Goal: Information Seeking & Learning: Learn about a topic

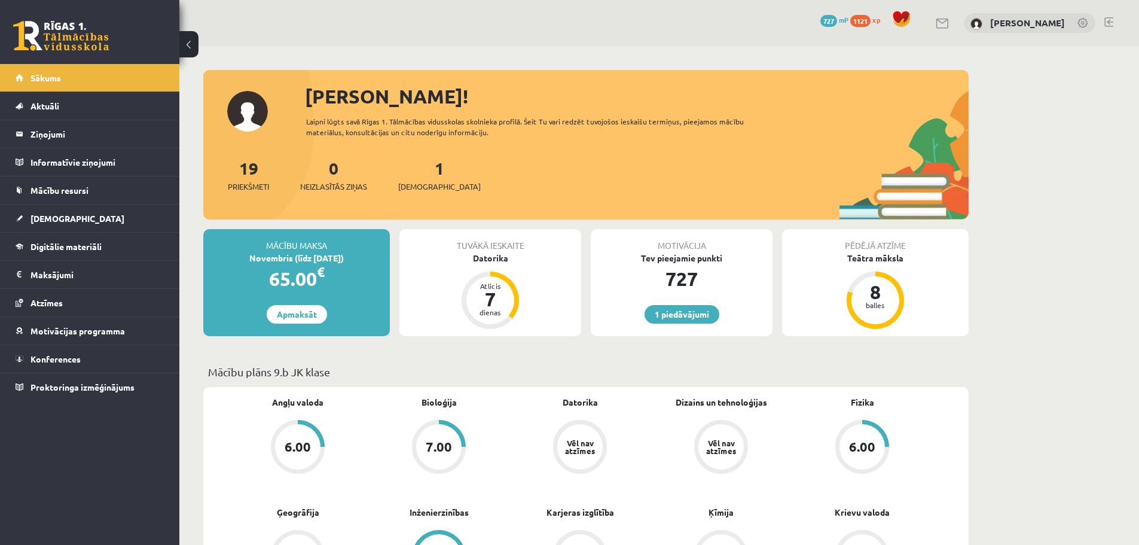
click at [870, 17] on span "1121" at bounding box center [860, 21] width 20 height 12
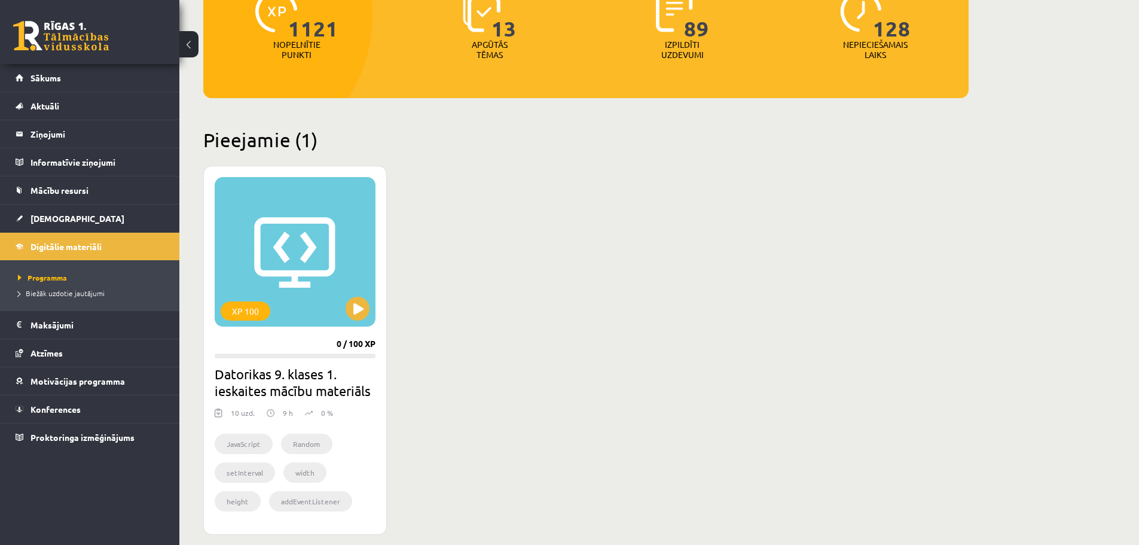
scroll to position [179, 0]
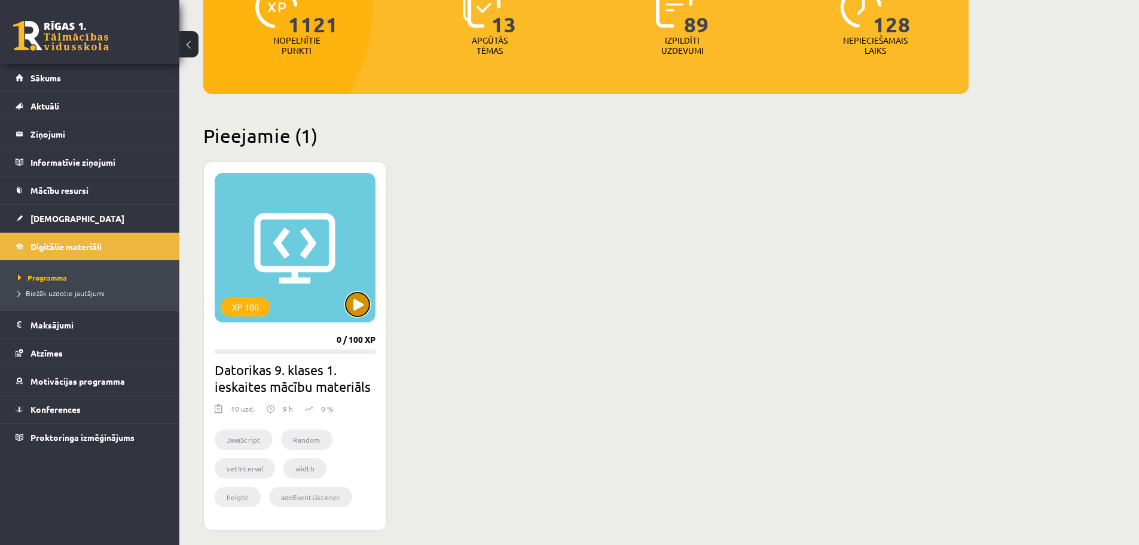
click at [358, 301] on button at bounding box center [358, 304] width 24 height 24
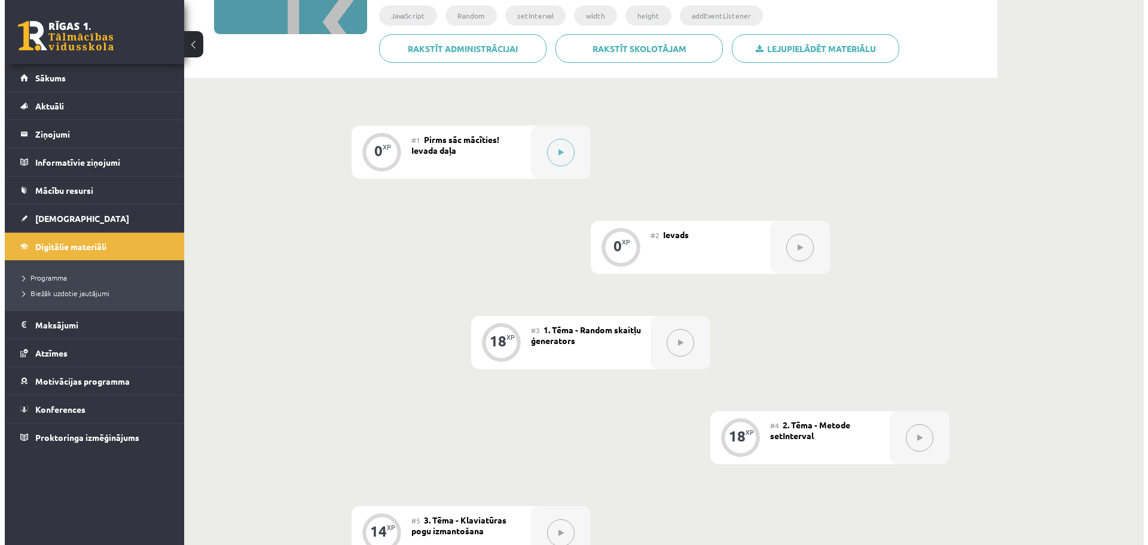
scroll to position [179, 0]
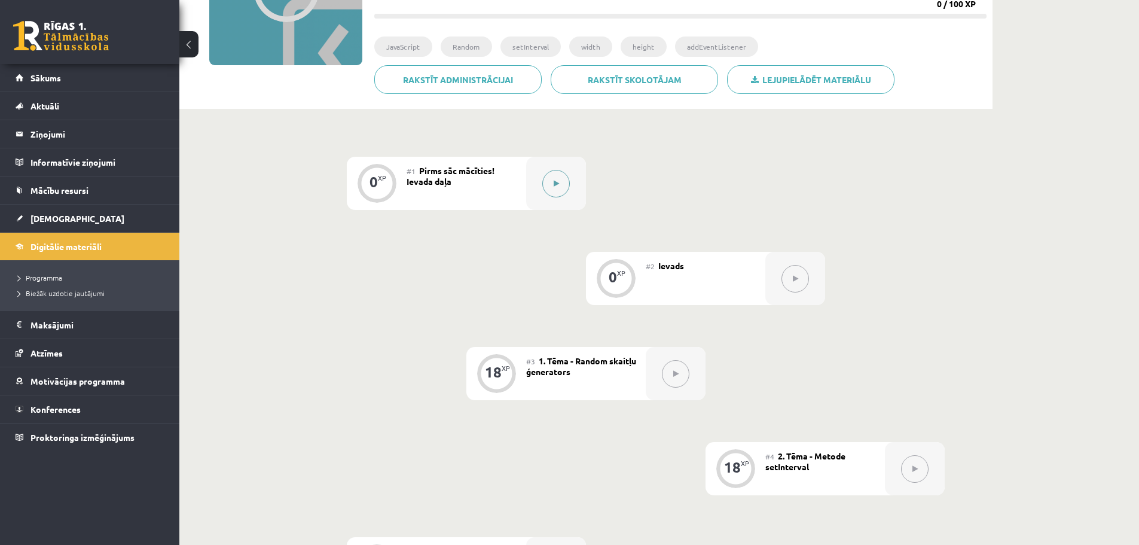
click at [562, 178] on button at bounding box center [555, 183] width 27 height 27
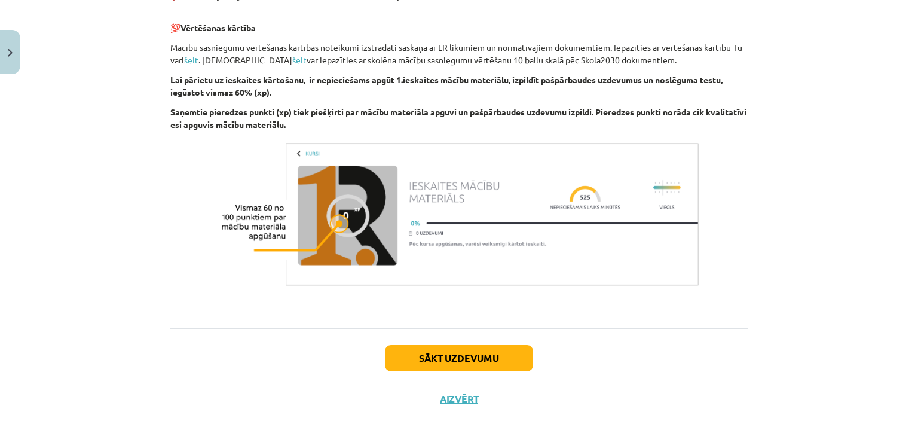
scroll to position [762, 0]
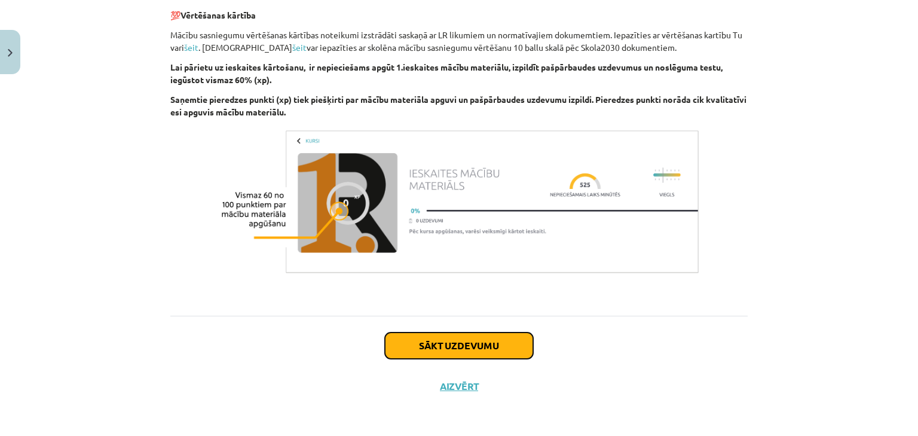
click at [425, 337] on button "Sākt uzdevumu" at bounding box center [459, 345] width 148 height 26
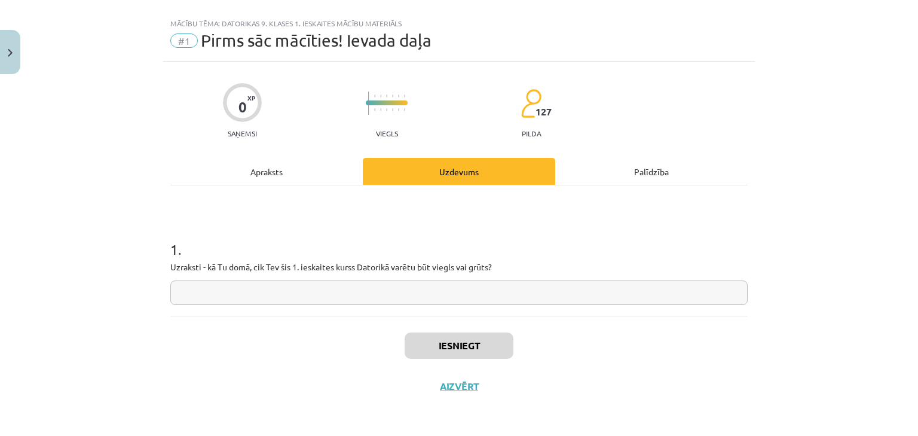
click at [366, 289] on input "text" at bounding box center [458, 292] width 577 height 25
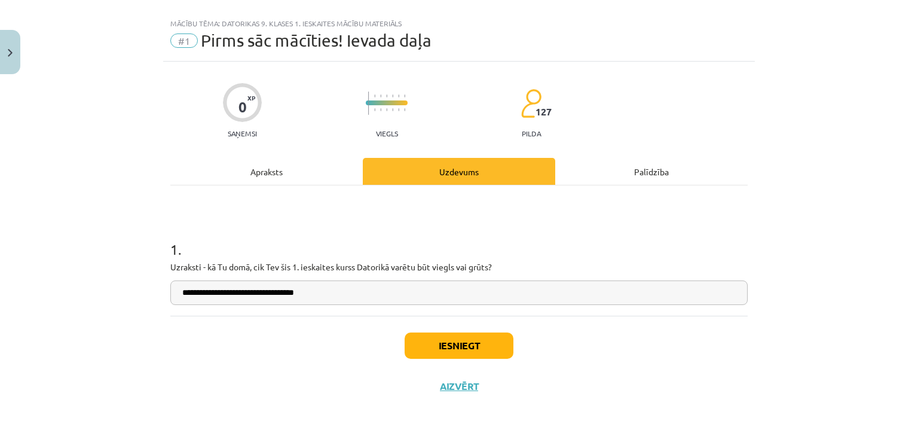
drag, startPoint x: 385, startPoint y: 289, endPoint x: 464, endPoint y: 288, distance: 79.5
click at [464, 288] on input "**********" at bounding box center [458, 292] width 577 height 25
click at [226, 291] on input "**********" at bounding box center [458, 292] width 577 height 25
click at [205, 289] on input "**********" at bounding box center [458, 292] width 577 height 25
click at [291, 291] on input "**********" at bounding box center [458, 292] width 577 height 25
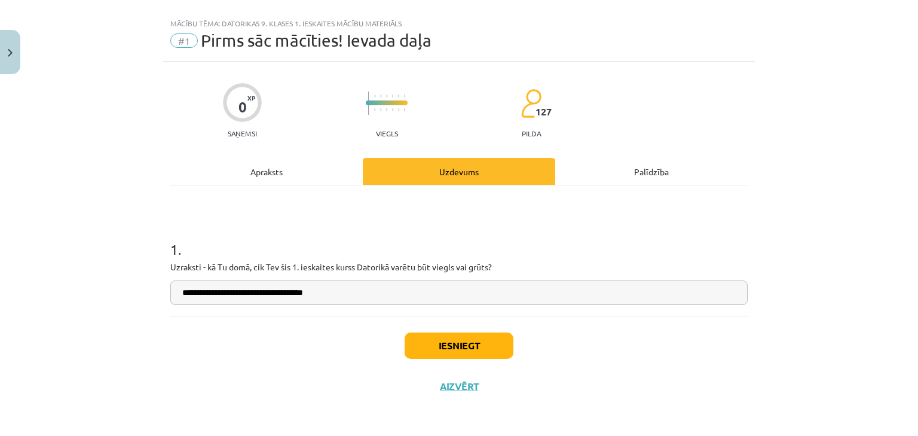
click at [349, 292] on input "**********" at bounding box center [458, 292] width 577 height 25
click at [354, 288] on input "**********" at bounding box center [458, 292] width 577 height 25
type input "**********"
click at [442, 339] on button "Iesniegt" at bounding box center [459, 345] width 109 height 26
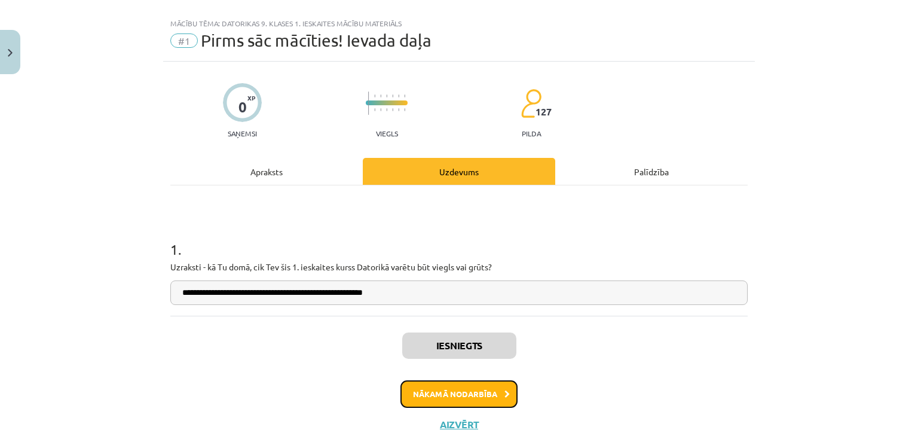
click at [461, 390] on button "Nākamā nodarbība" at bounding box center [458, 393] width 117 height 27
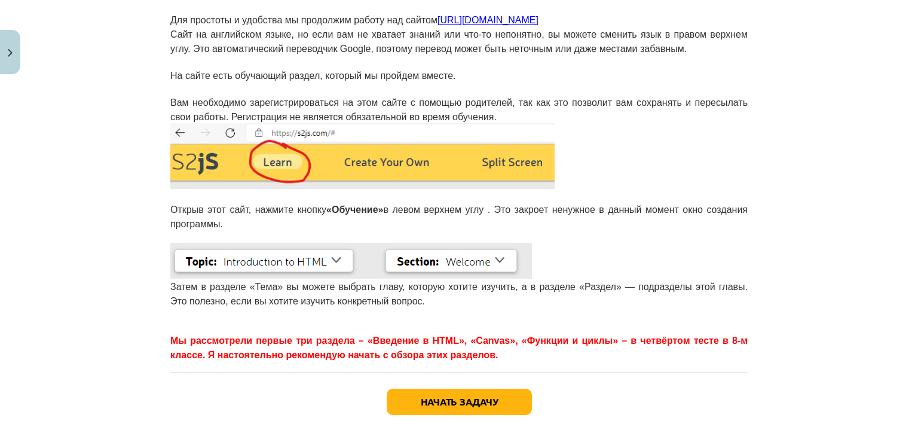
scroll to position [269, 0]
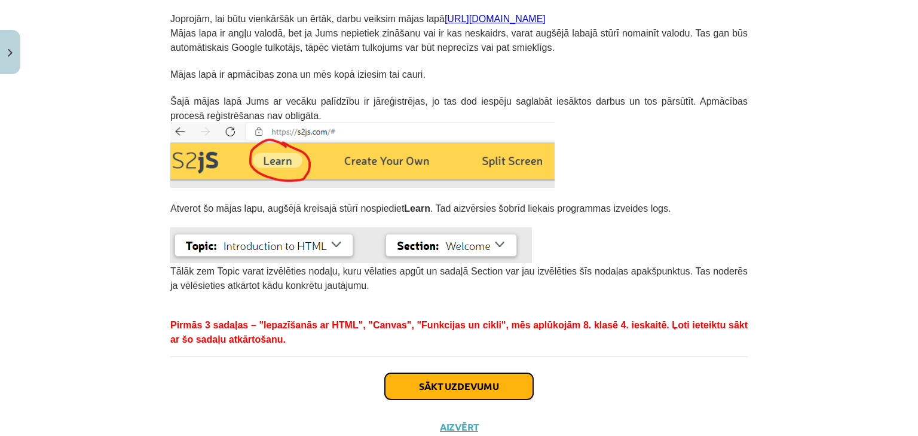
click at [512, 379] on button "Sākt uzdevumu" at bounding box center [459, 386] width 148 height 26
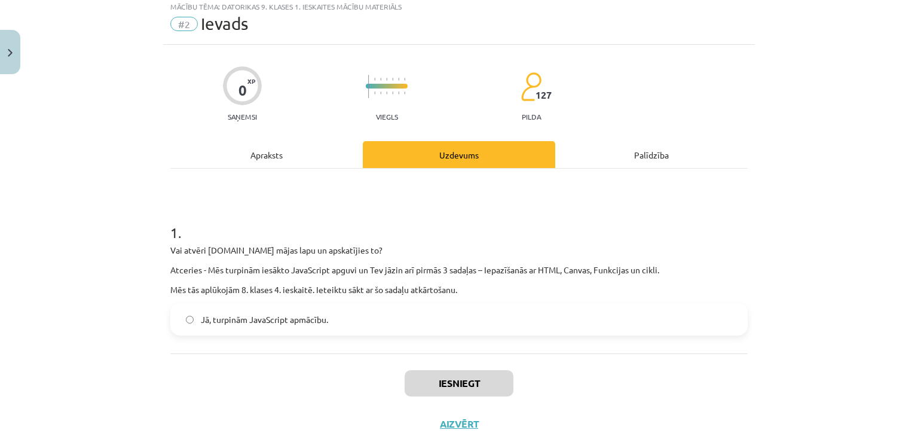
scroll to position [30, 0]
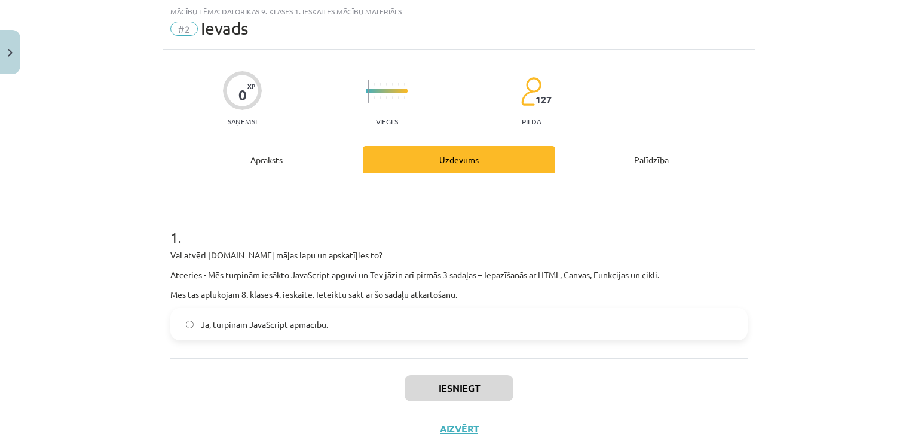
click at [366, 321] on label "Jā, turpinām JavaScript apmācību." at bounding box center [459, 324] width 575 height 30
click at [443, 388] on button "Iesniegt" at bounding box center [459, 388] width 109 height 26
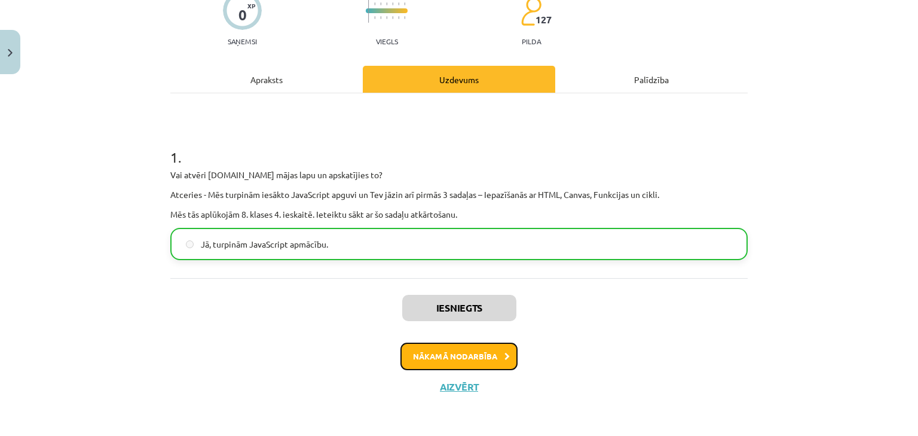
click at [433, 358] on button "Nākamā nodarbība" at bounding box center [458, 356] width 117 height 27
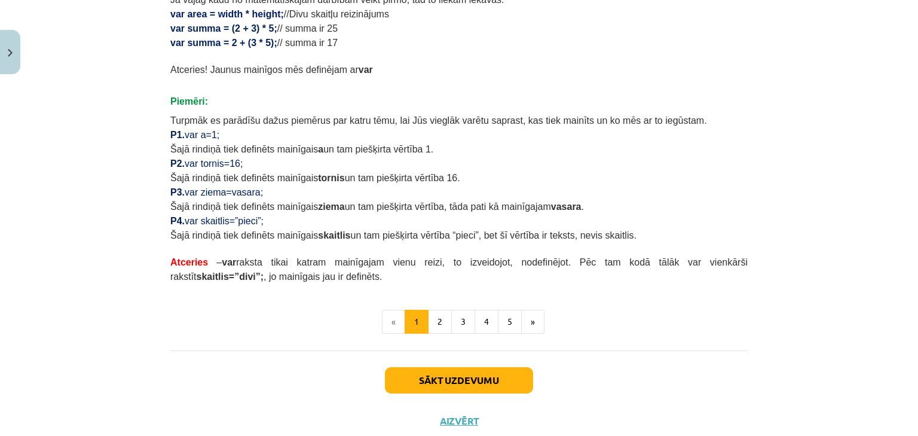
scroll to position [684, 0]
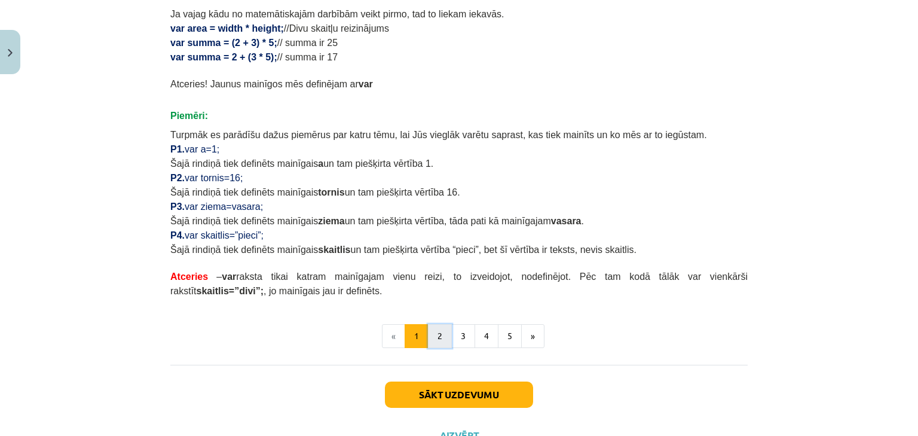
click at [438, 334] on button "2" at bounding box center [440, 336] width 24 height 24
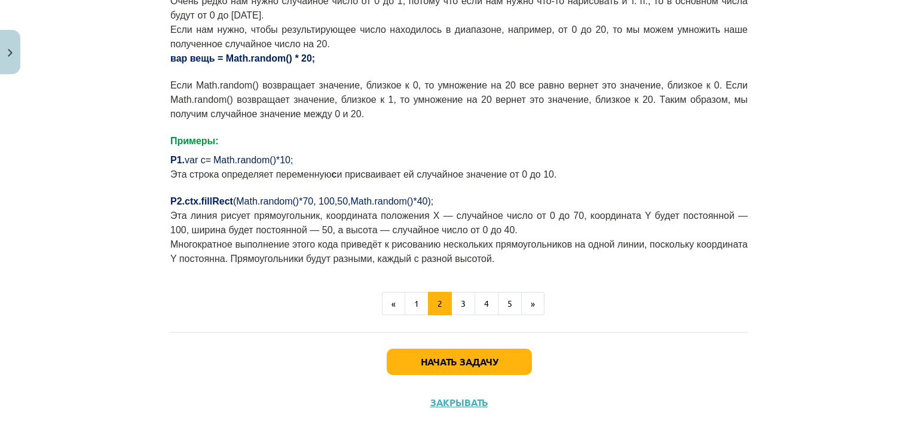
scroll to position [543, 0]
click at [392, 297] on font "«" at bounding box center [394, 302] width 4 height 11
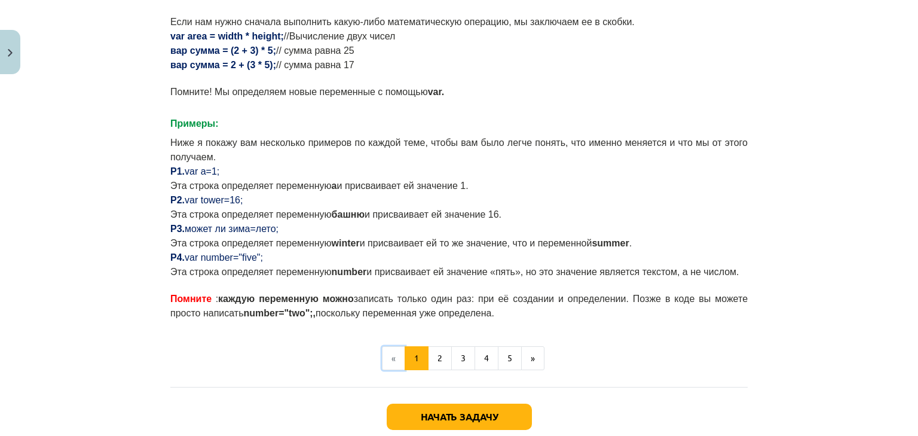
scroll to position [746, 0]
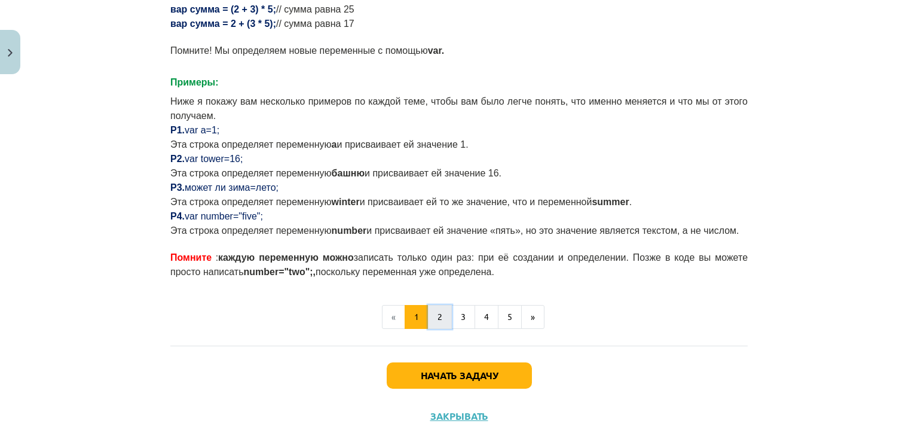
click at [432, 305] on button "2" at bounding box center [440, 317] width 24 height 24
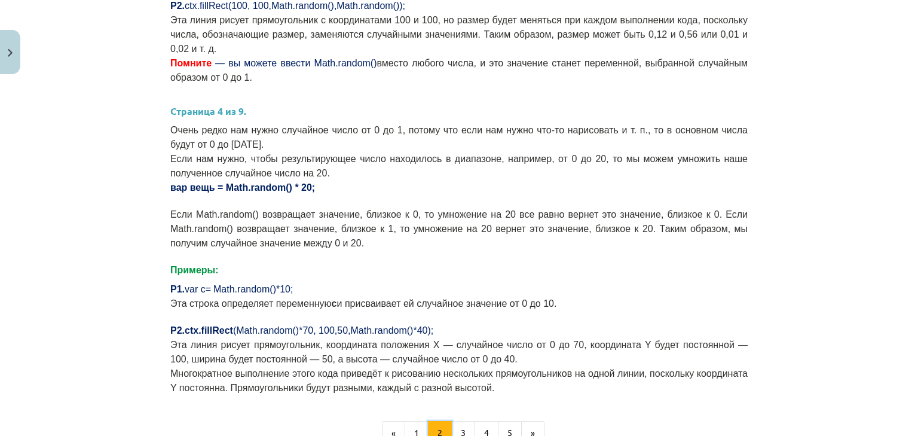
scroll to position [424, 0]
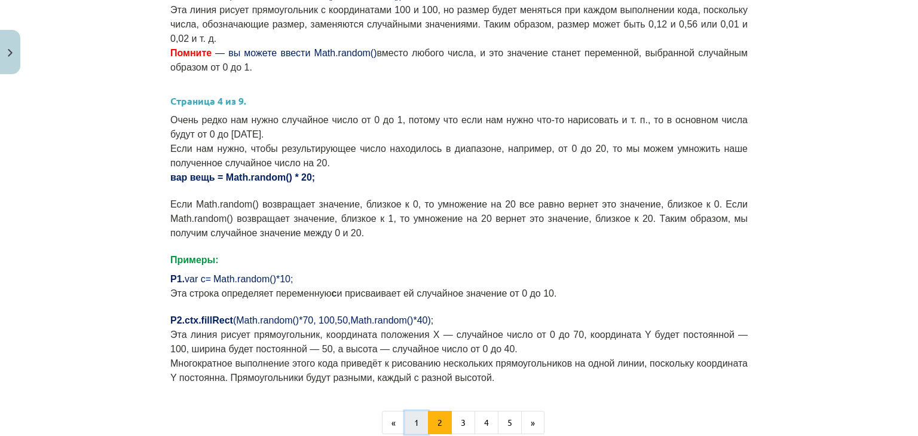
click at [418, 411] on button "1" at bounding box center [417, 423] width 24 height 24
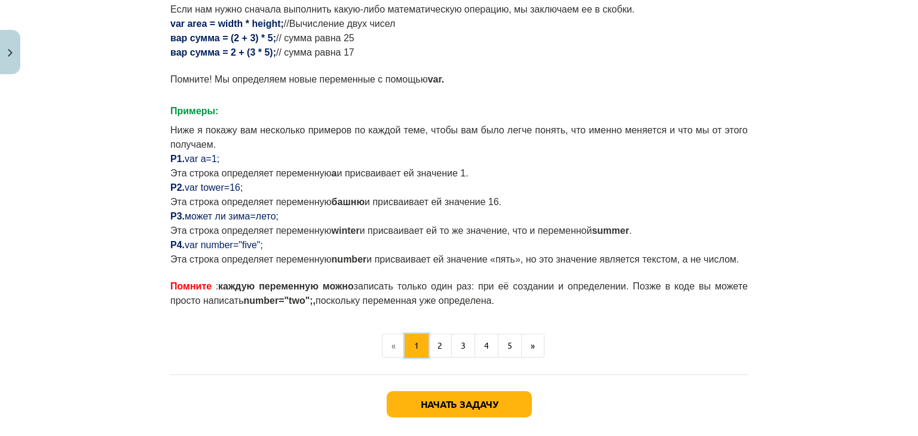
scroll to position [746, 0]
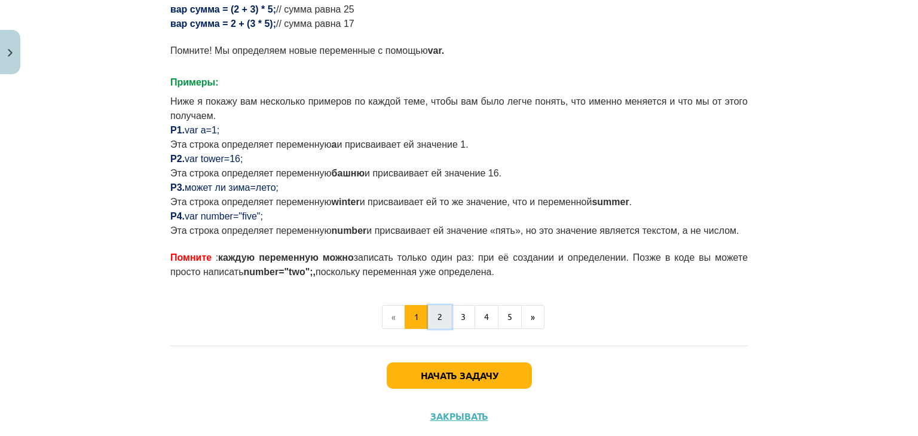
click at [432, 305] on button "2" at bounding box center [440, 317] width 24 height 24
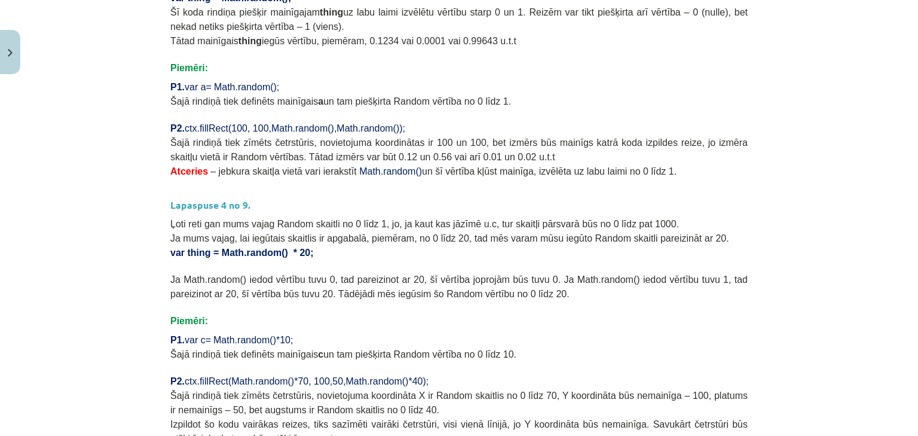
scroll to position [309, 0]
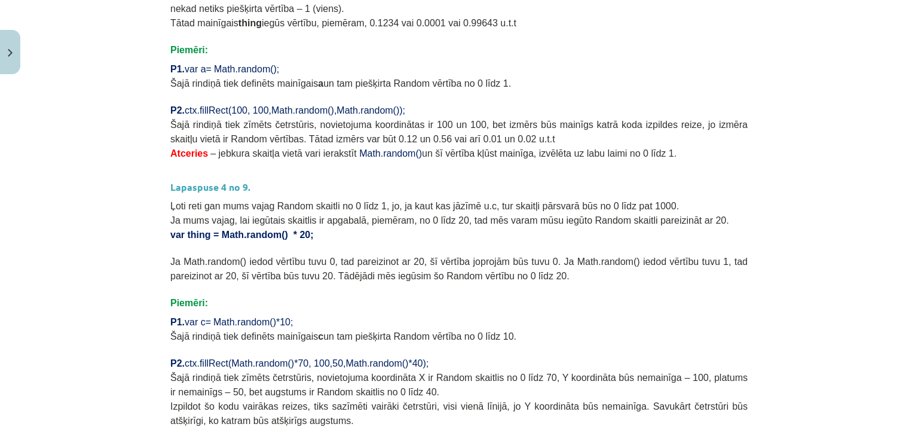
click at [707, 148] on p "Atceries – jebkura skaitļa vietā vari ierakstīt Math.random() un šī vērtība kļū…" at bounding box center [458, 152] width 577 height 14
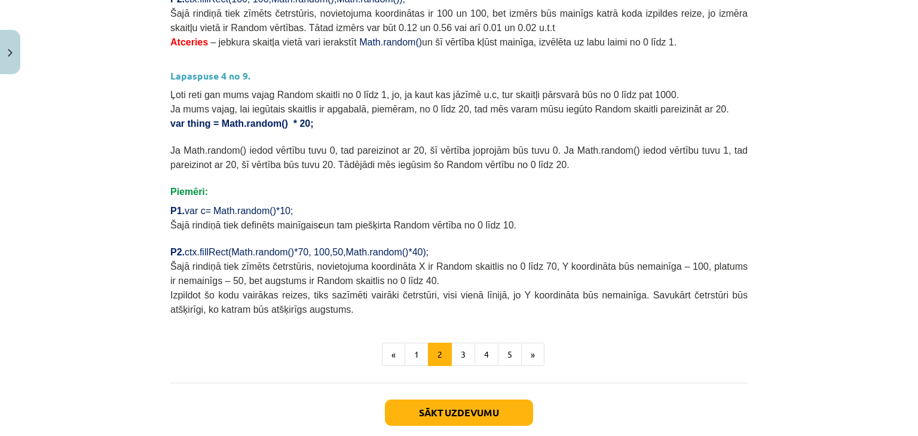
scroll to position [430, 0]
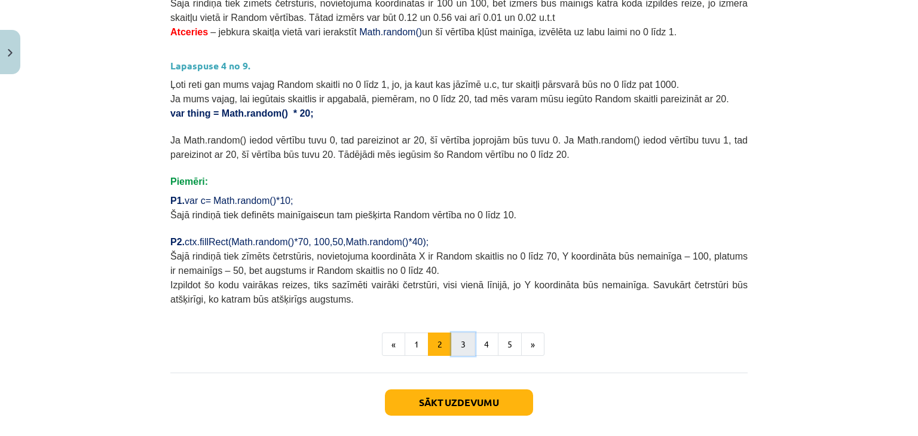
click at [459, 337] on button "3" at bounding box center [463, 344] width 24 height 24
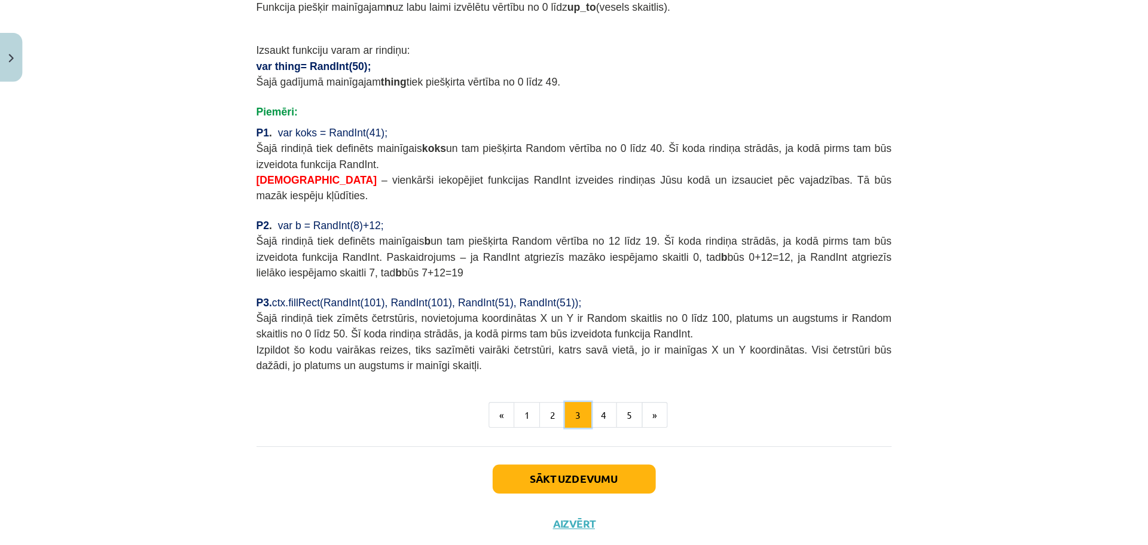
scroll to position [891, 0]
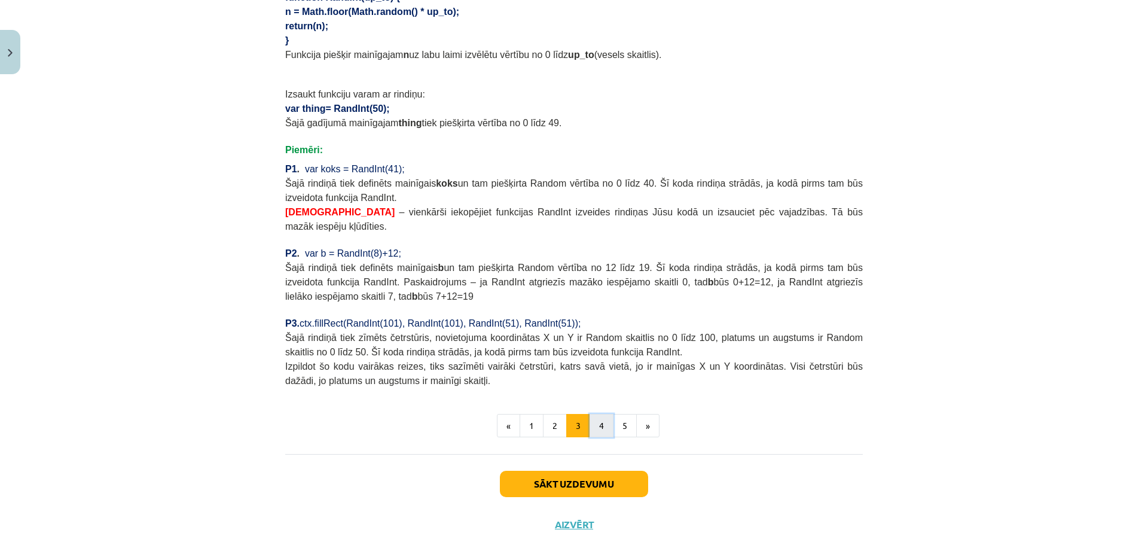
click at [593, 414] on button "4" at bounding box center [601, 426] width 24 height 24
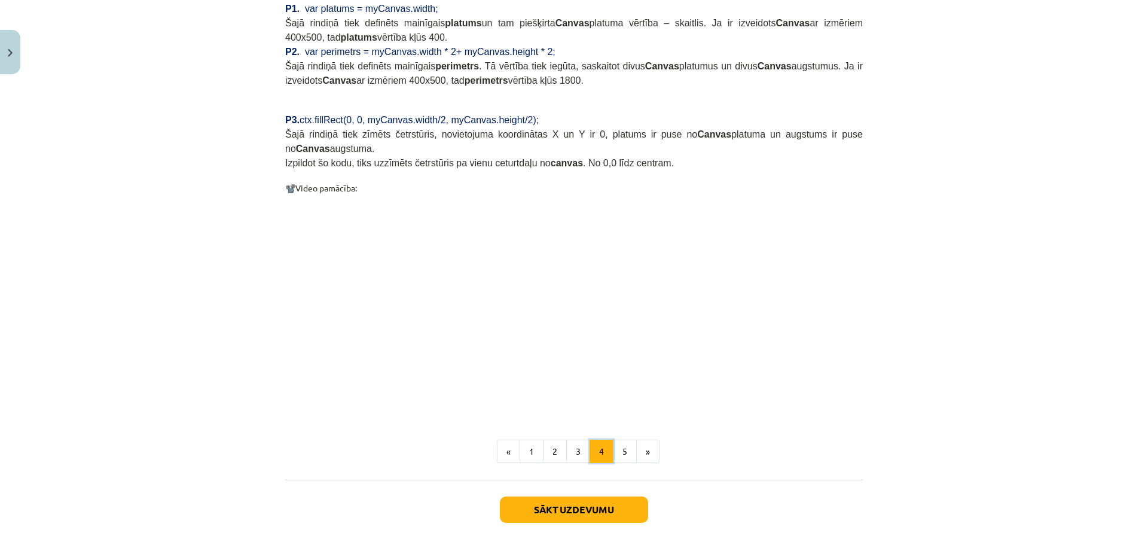
scroll to position [1048, 0]
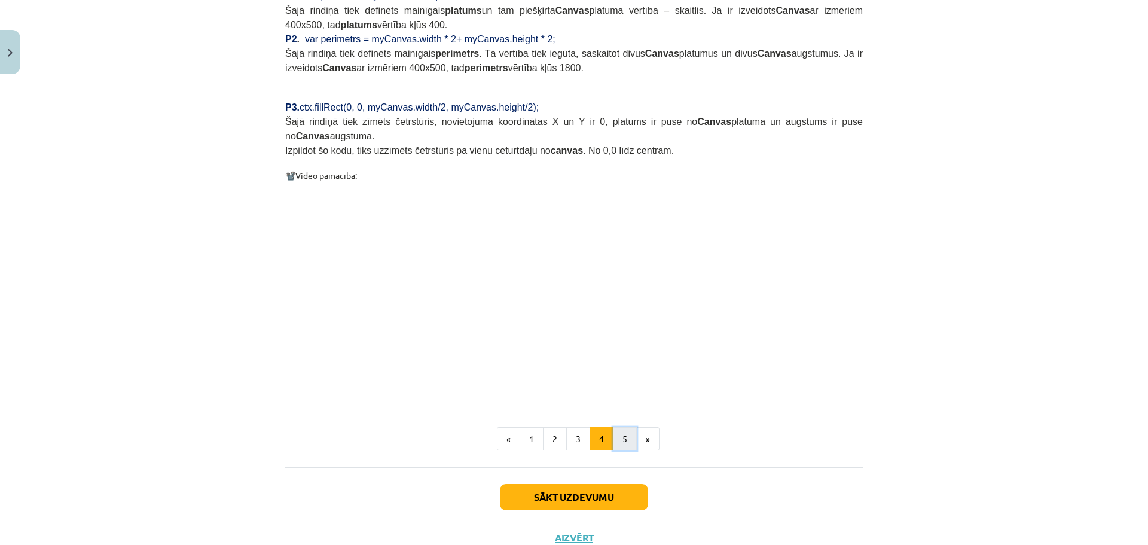
click at [619, 427] on button "5" at bounding box center [625, 439] width 24 height 24
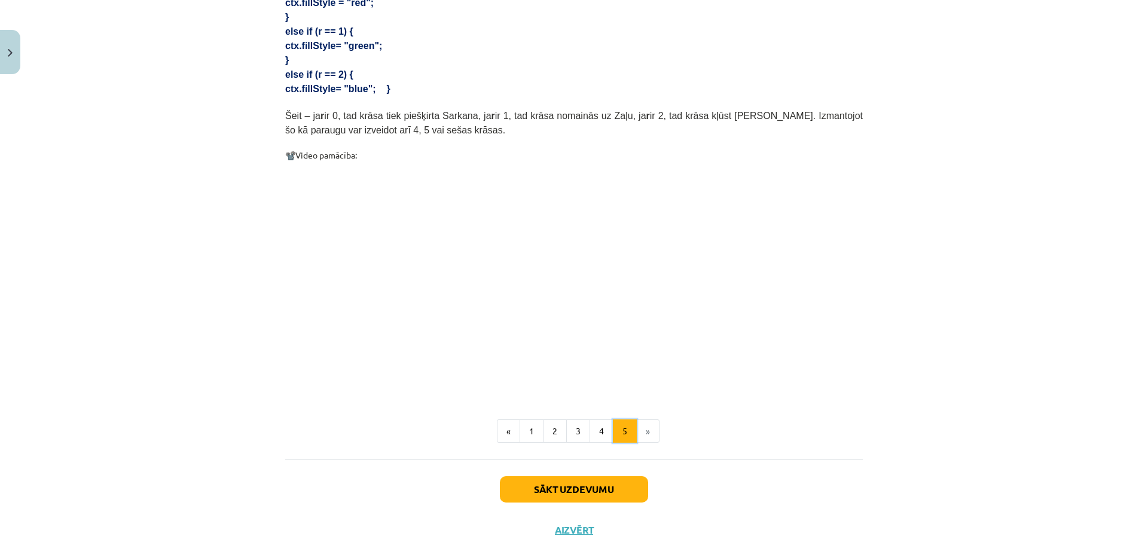
scroll to position [596, 0]
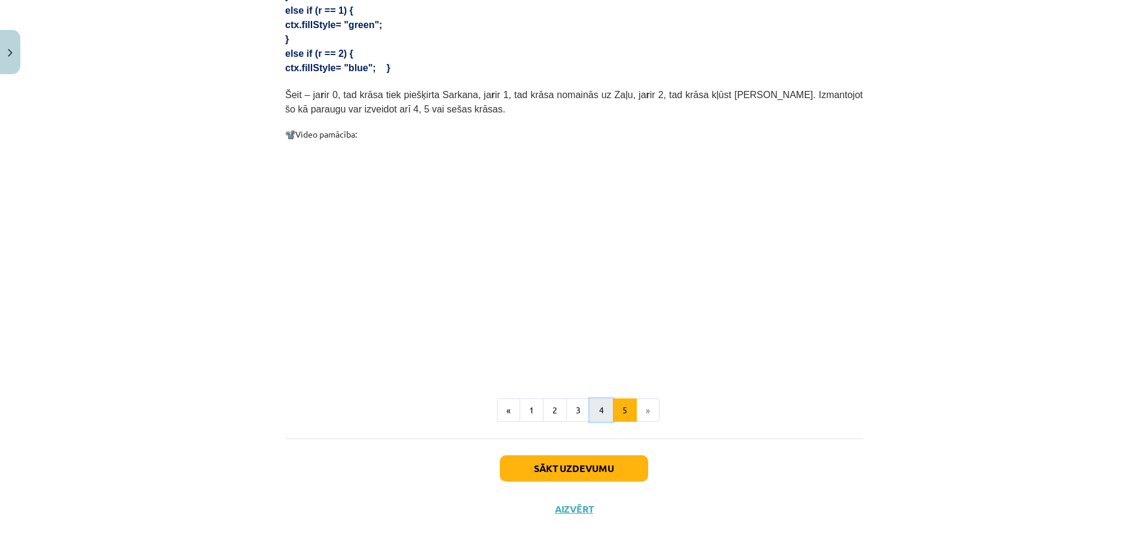
click at [598, 398] on button "4" at bounding box center [601, 410] width 24 height 24
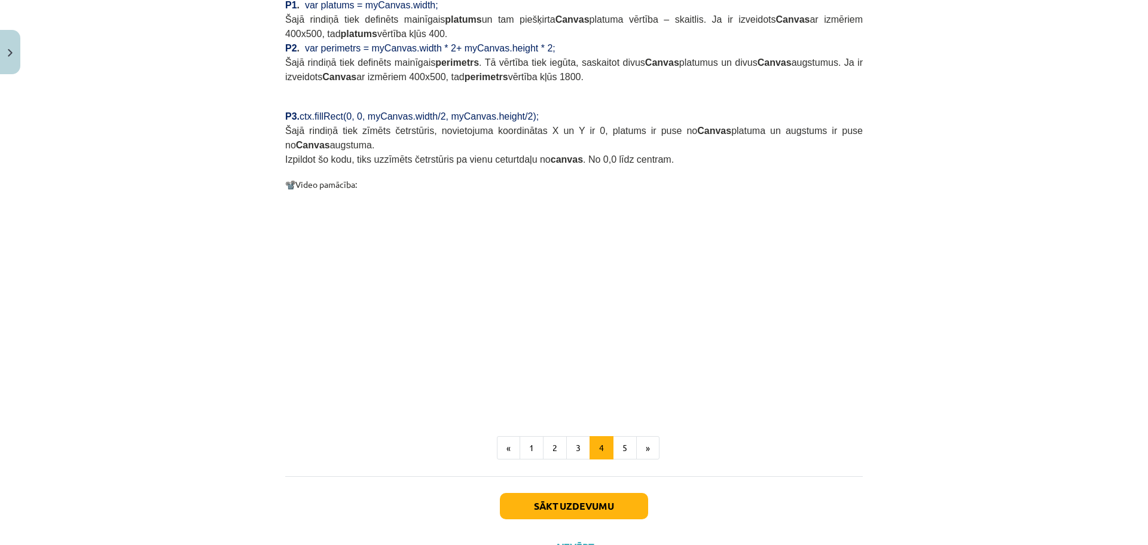
scroll to position [1048, 0]
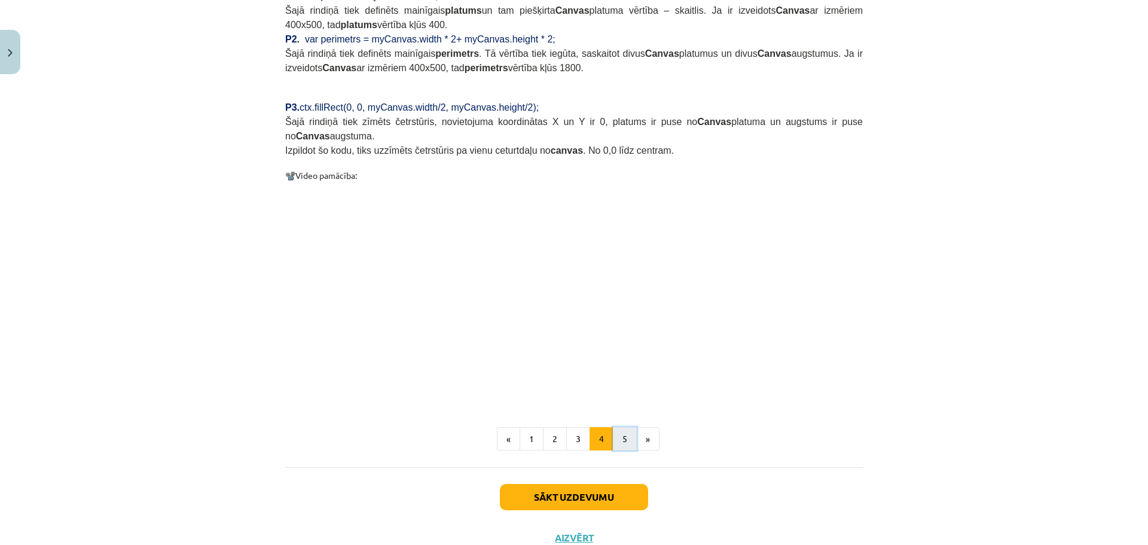
click at [617, 427] on button "5" at bounding box center [625, 439] width 24 height 24
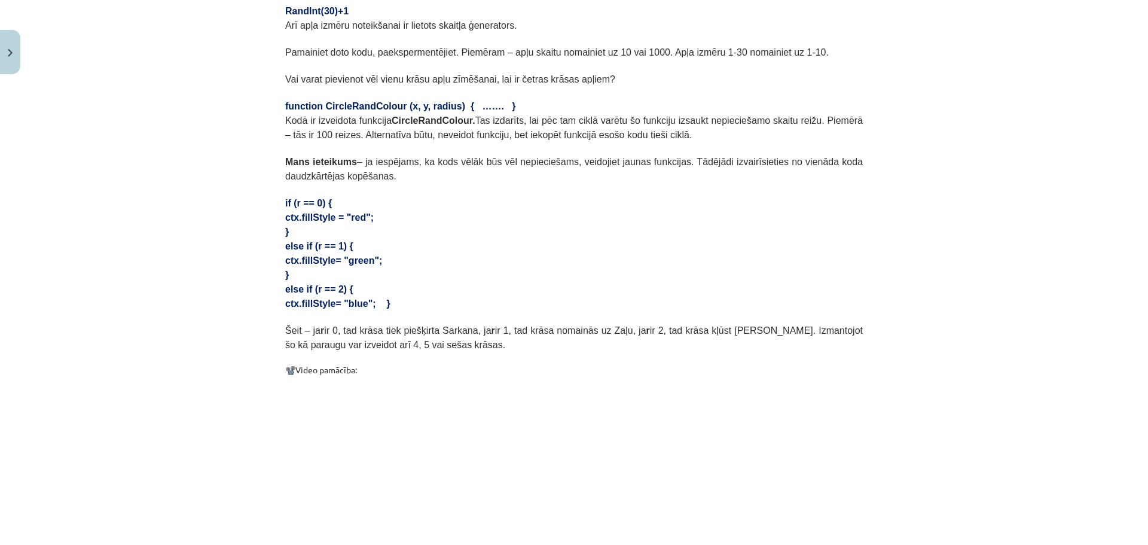
scroll to position [573, 0]
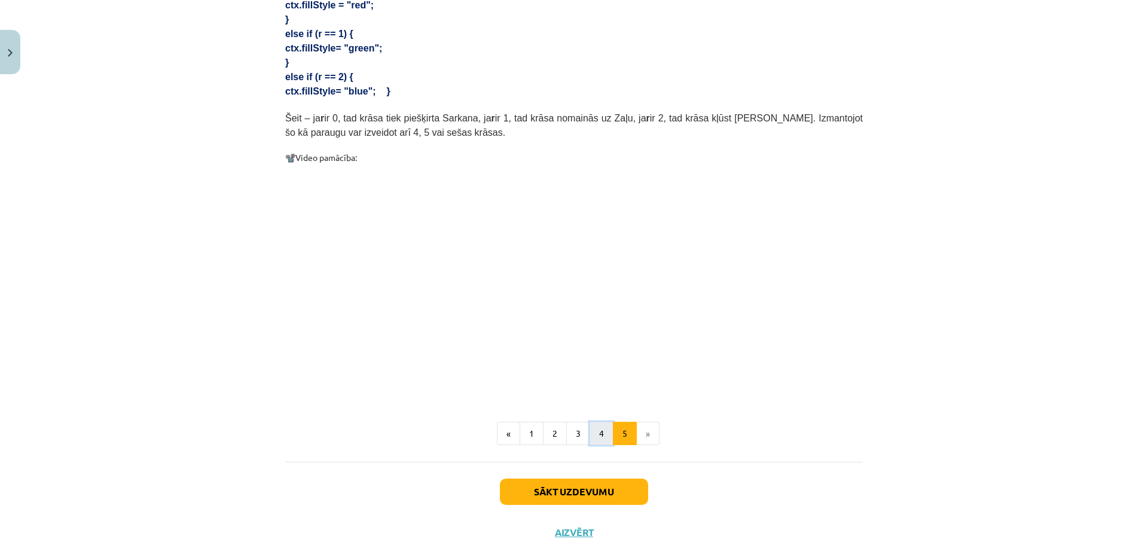
click at [600, 421] on button "4" at bounding box center [601, 433] width 24 height 24
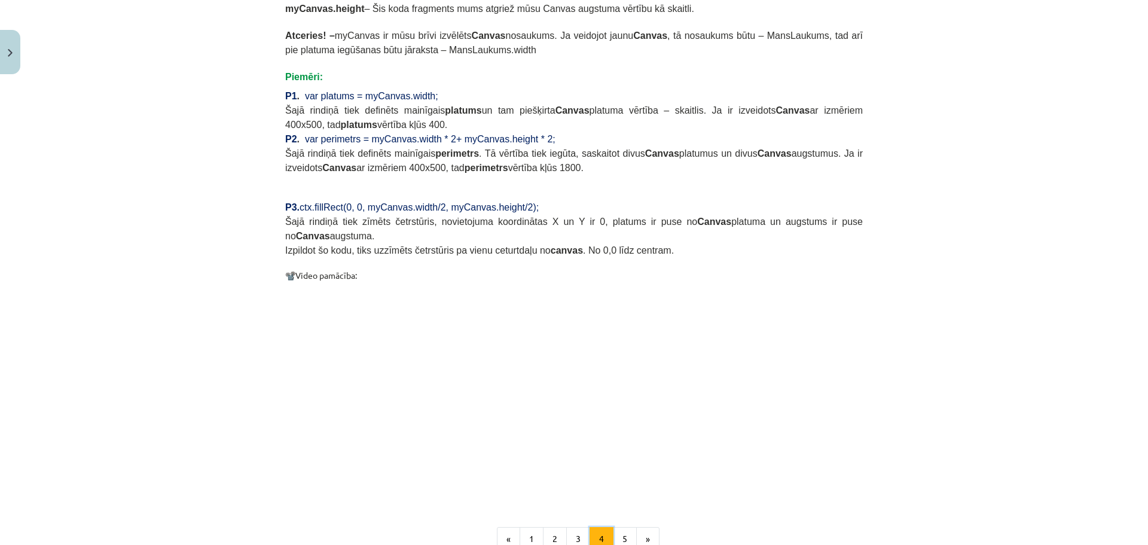
scroll to position [989, 0]
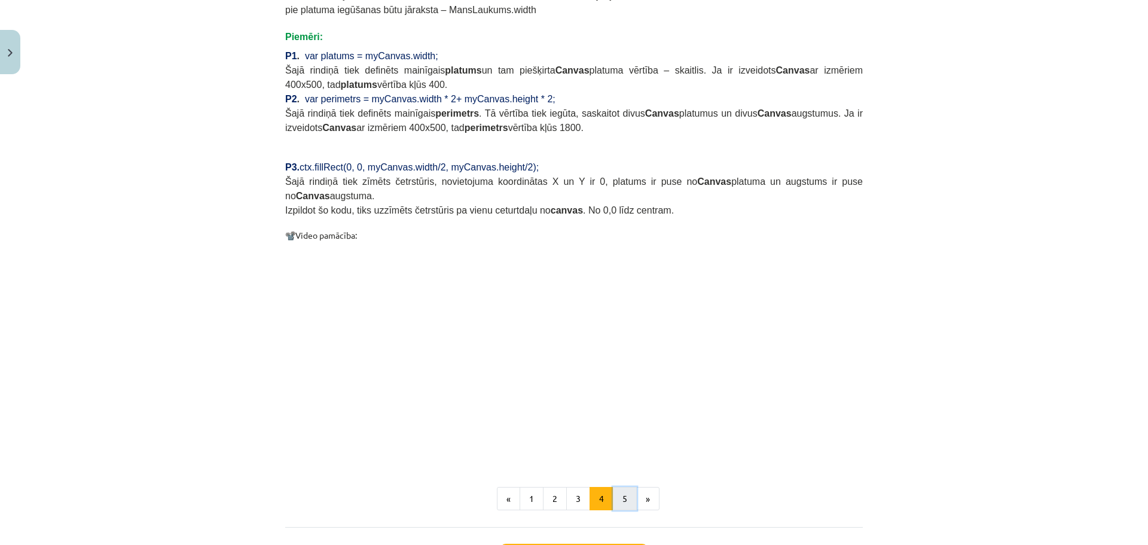
click at [613, 487] on button "5" at bounding box center [625, 499] width 24 height 24
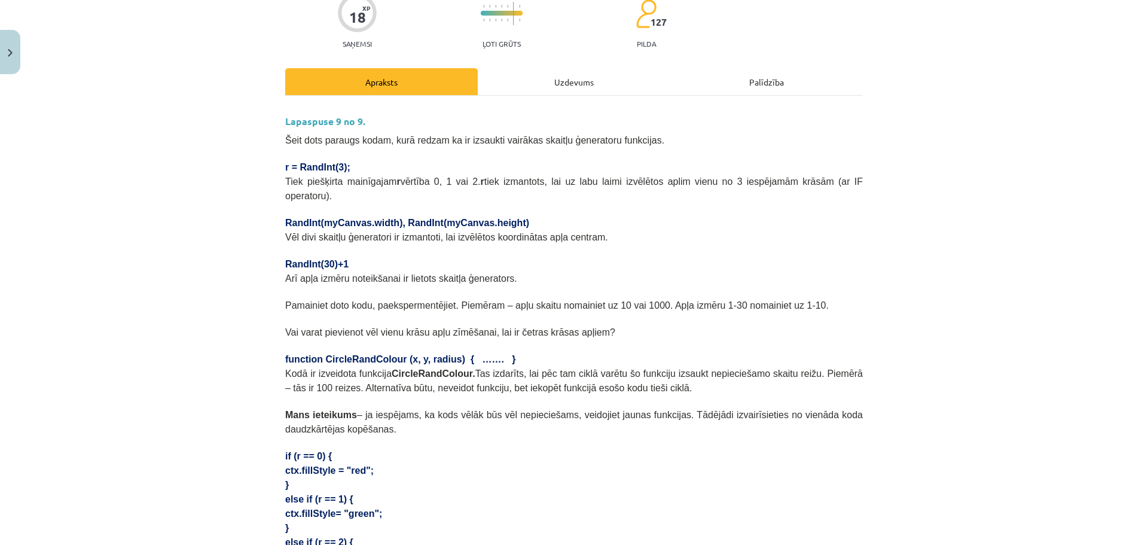
scroll to position [120, 0]
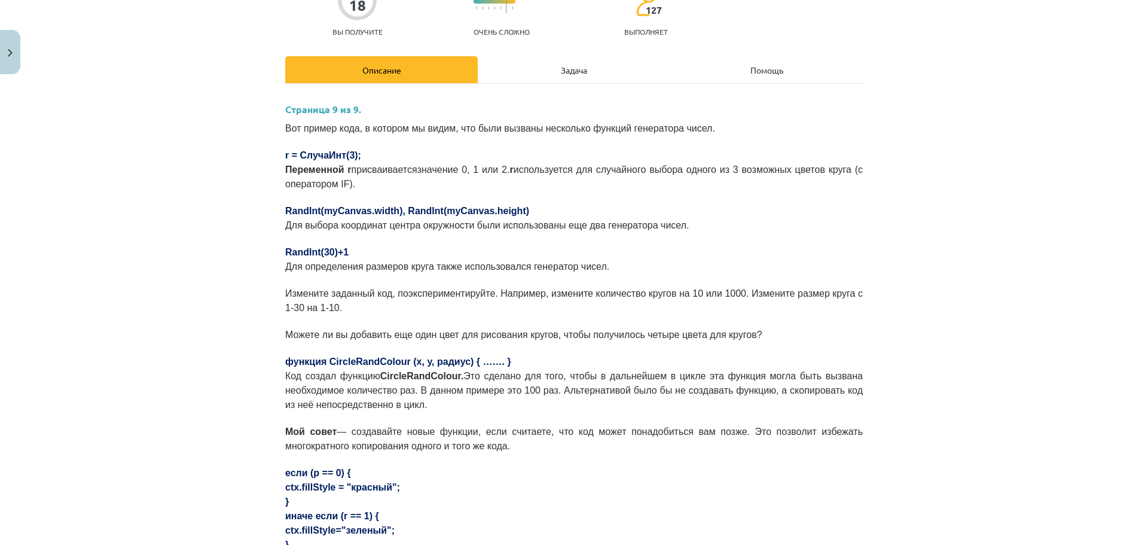
click at [1063, 128] on div "Тема исследования: Информатика, 9 класс, учебный материал для 1-го теста #3 1. …" at bounding box center [574, 272] width 1148 height 545
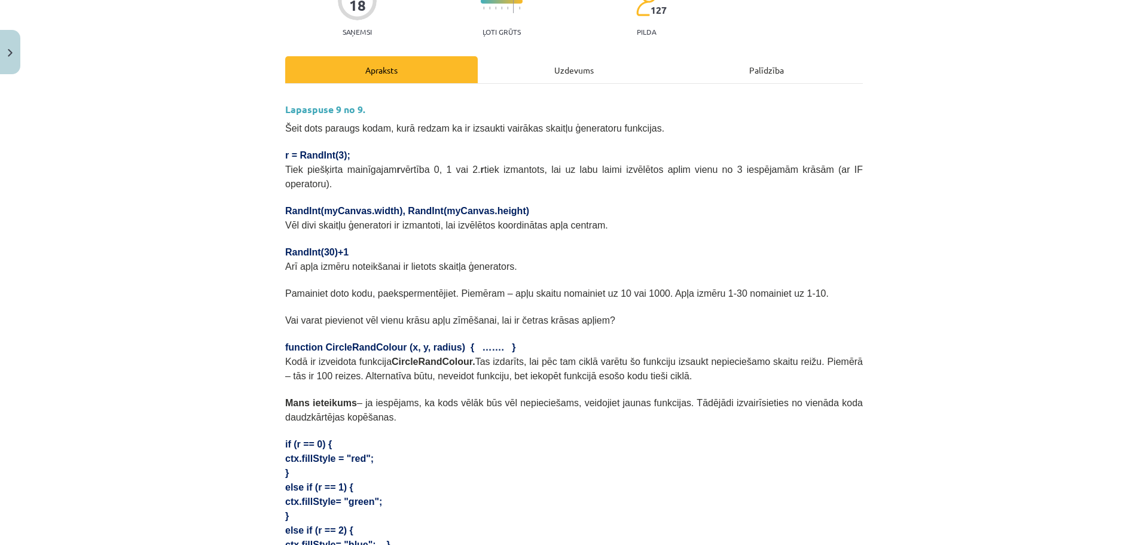
click at [957, 102] on div "Mācību tēma: Datorikas 9. klases 1. ieskaites mācību materiāls #3 1. Tēma - Ran…" at bounding box center [574, 272] width 1148 height 545
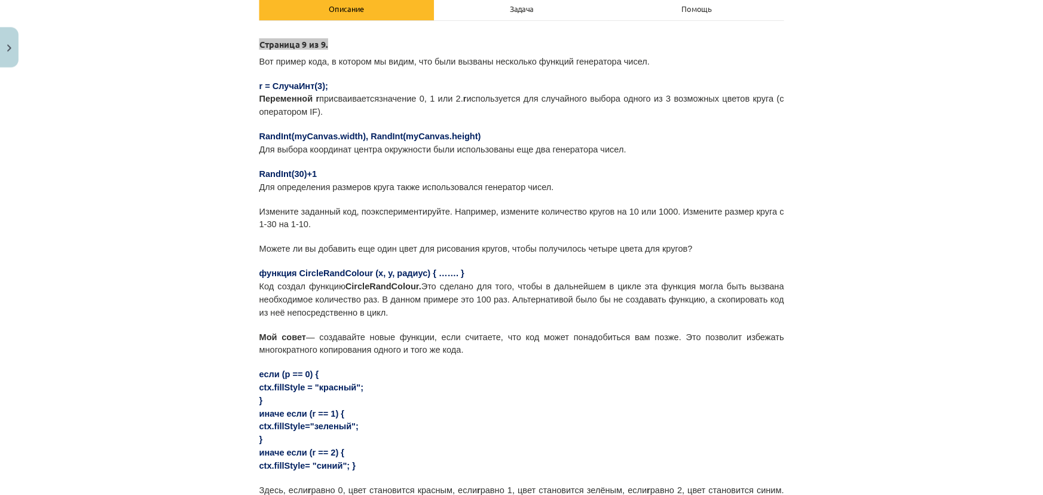
scroll to position [179, 0]
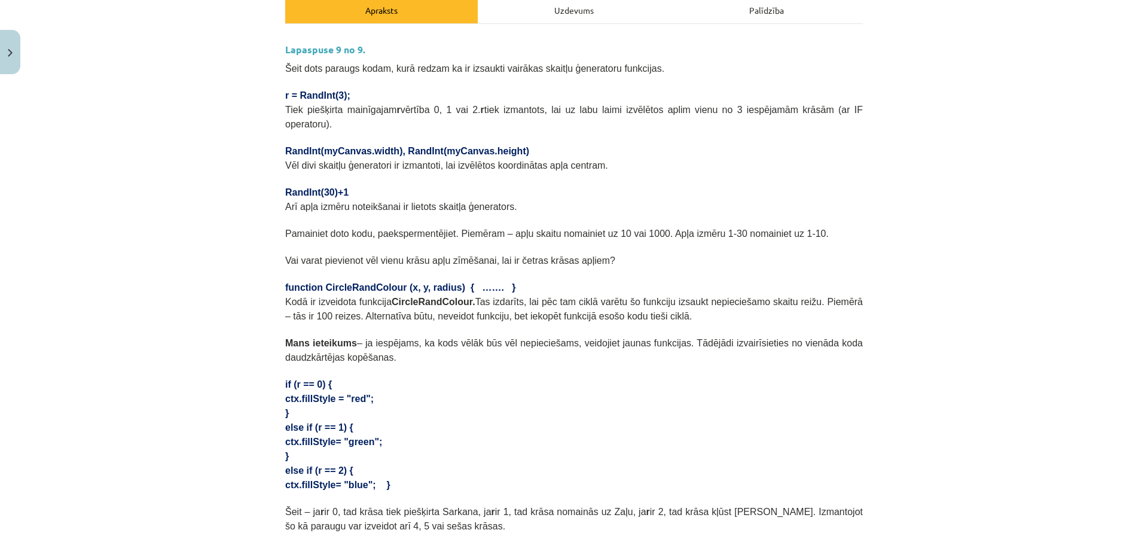
click at [953, 100] on div "Mācību tēma: Datorikas 9. klases 1. ieskaites mācību materiāls #3 1. Tēma - Ran…" at bounding box center [574, 272] width 1148 height 545
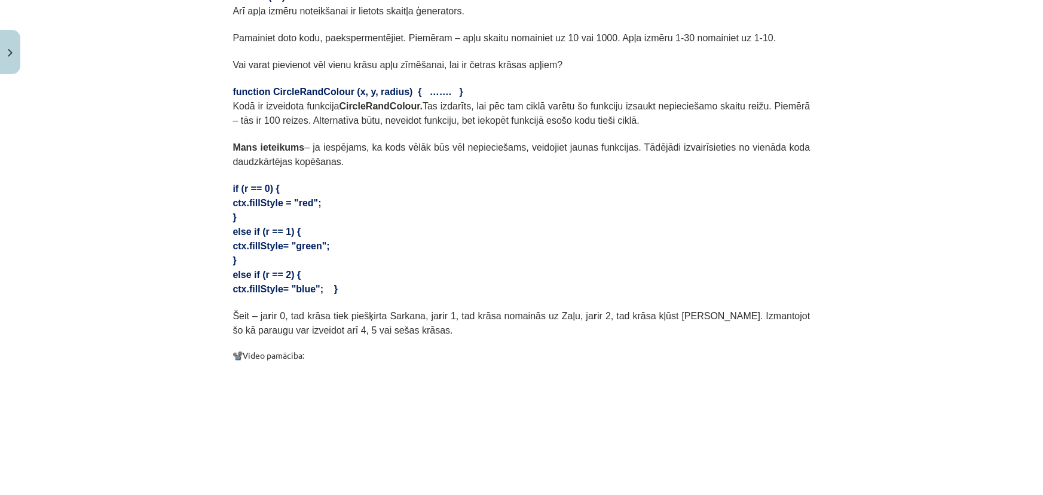
scroll to position [645, 0]
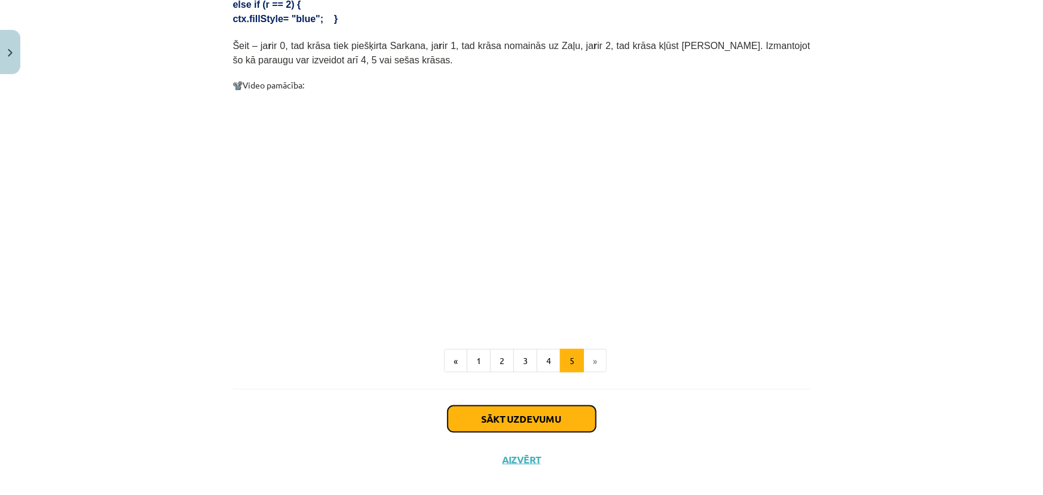
click at [546, 406] on button "Sākt uzdevumu" at bounding box center [522, 419] width 148 height 26
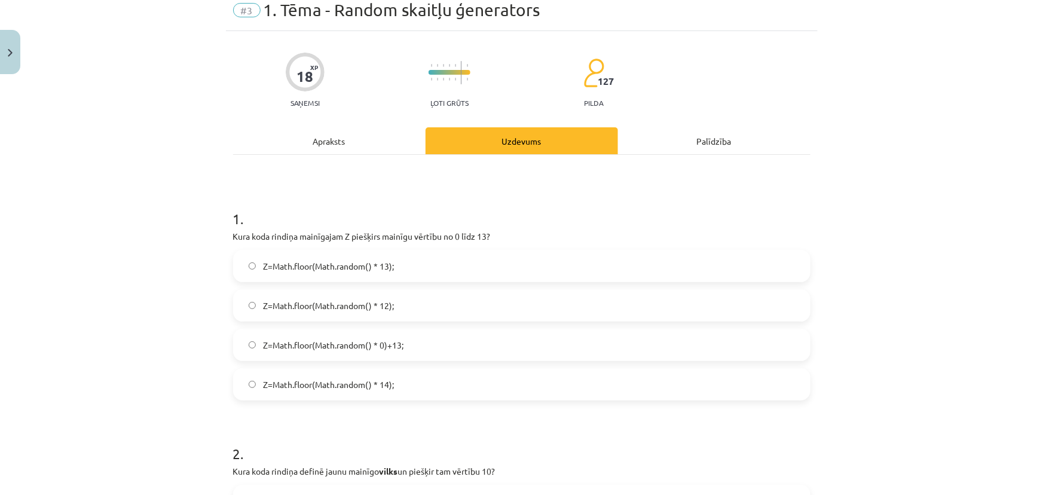
scroll to position [30, 0]
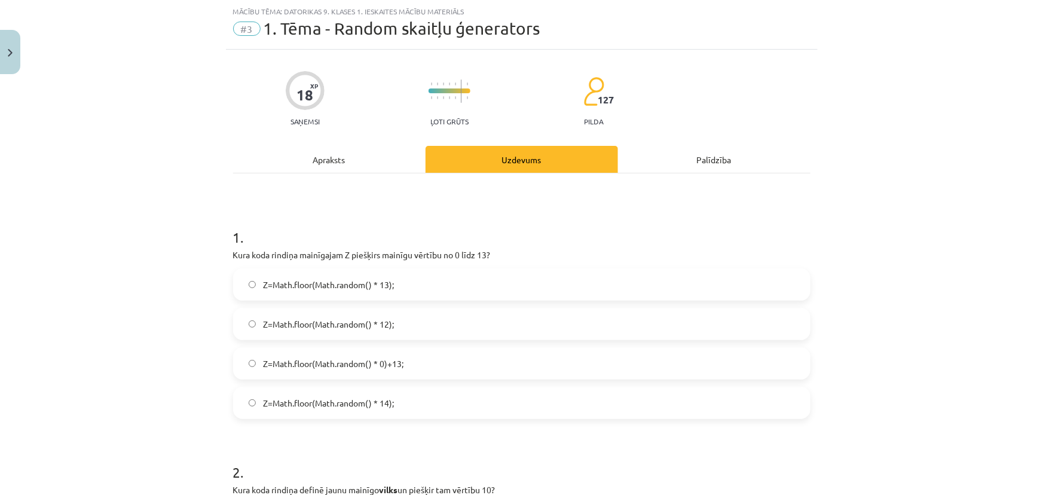
click at [544, 359] on label "Z=Math.floor(Math.random() * 0)+13;" at bounding box center [521, 363] width 575 height 30
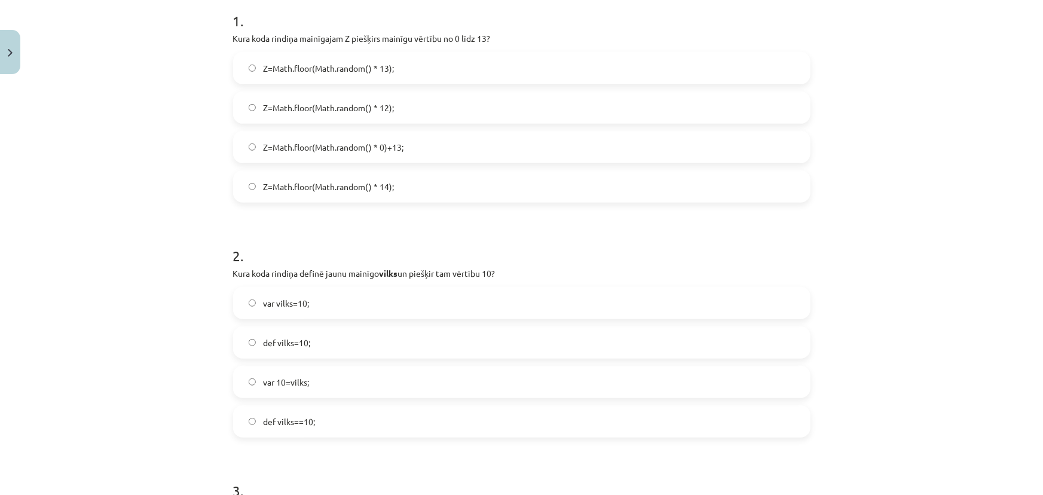
scroll to position [247, 0]
click at [342, 300] on label "var vilks=10;" at bounding box center [521, 303] width 575 height 30
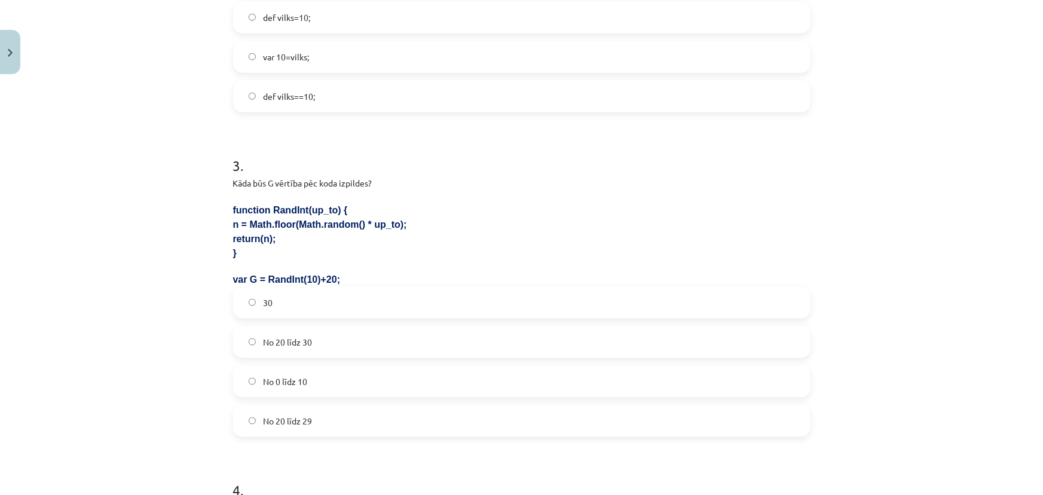
scroll to position [573, 0]
click at [343, 408] on label "No 20 līdz 29" at bounding box center [521, 419] width 575 height 30
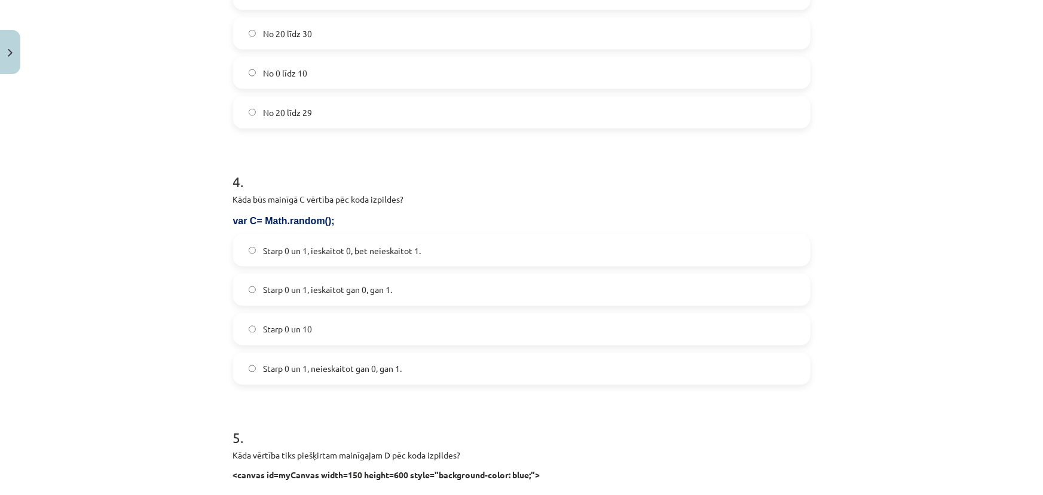
scroll to position [899, 0]
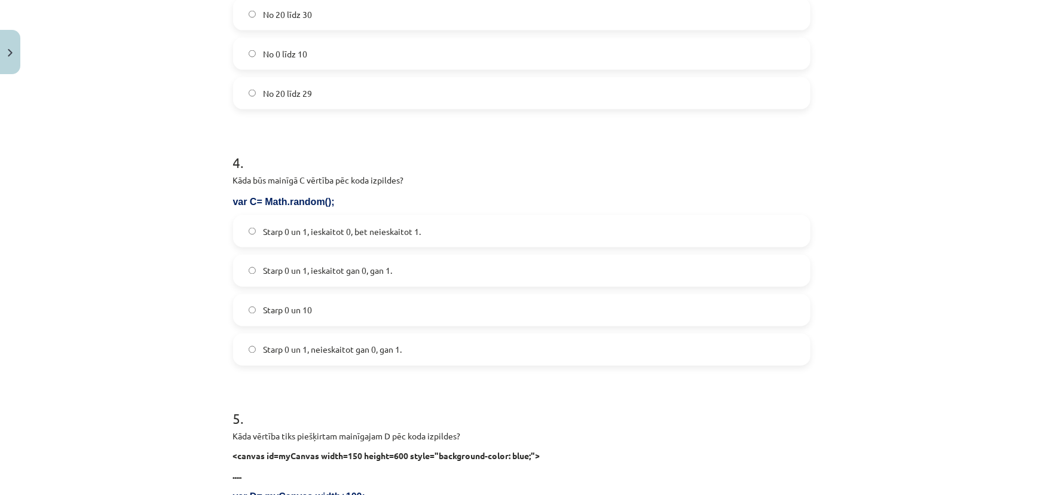
click at [335, 228] on span "Starp 0 un 1, ieskaitot 0, bet neieskaitot 1." at bounding box center [342, 231] width 158 height 13
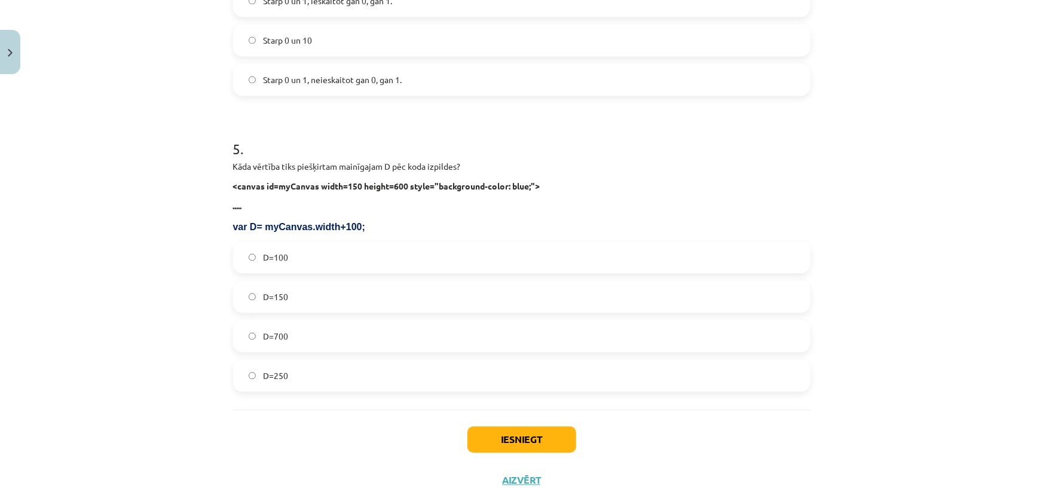
scroll to position [1171, 0]
click at [315, 366] on label "D=250" at bounding box center [521, 374] width 575 height 30
click at [928, 206] on div "Mācību tēma: Datorikas 9. klases 1. ieskaites mācību materiāls #3 1. Tēma - Ran…" at bounding box center [521, 247] width 1043 height 495
click at [960, 228] on div "Mācību tēma: Datorikas 9. klases 1. ieskaites mācību materiāls #3 1. Tēma - Ran…" at bounding box center [521, 247] width 1043 height 495
click at [513, 435] on button "Iesniegt" at bounding box center [521, 437] width 109 height 26
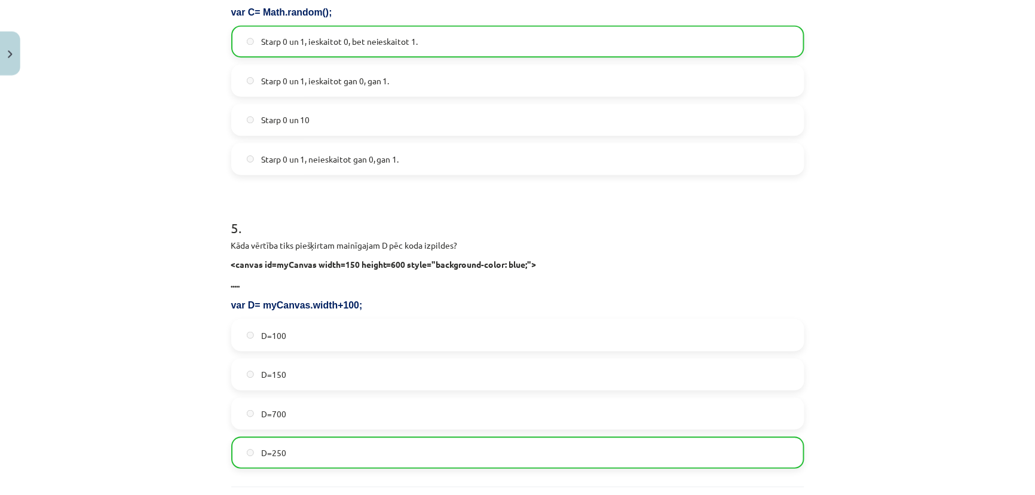
scroll to position [1242, 0]
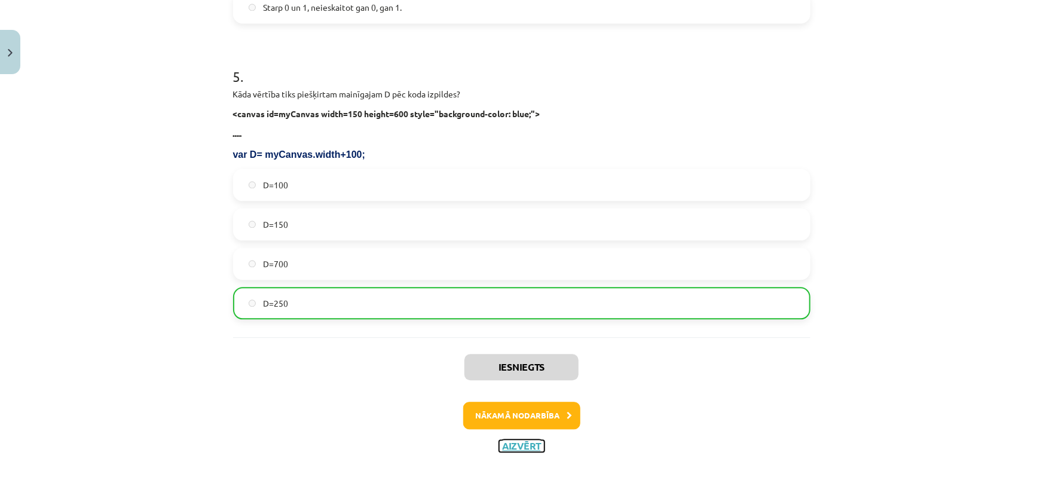
click at [508, 440] on button "Aizvērt" at bounding box center [521, 446] width 45 height 12
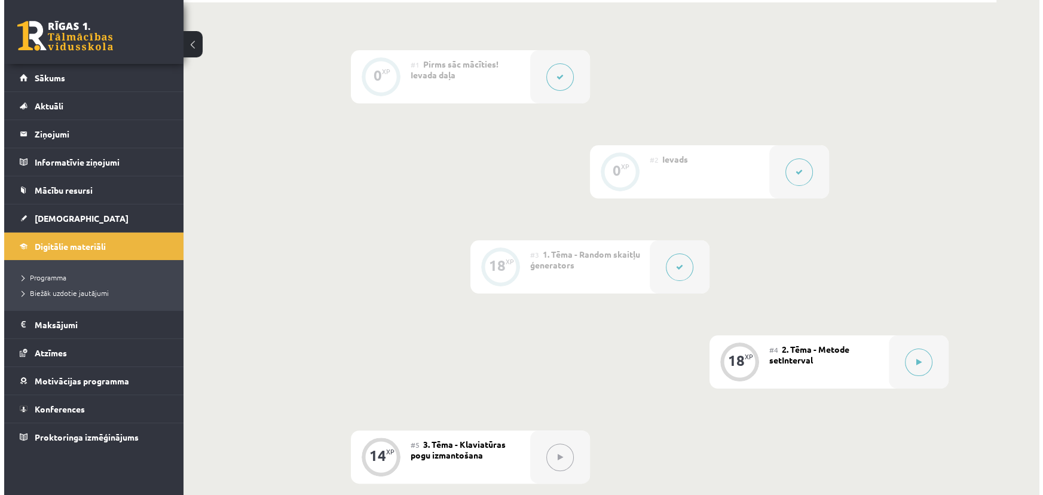
scroll to position [288, 0]
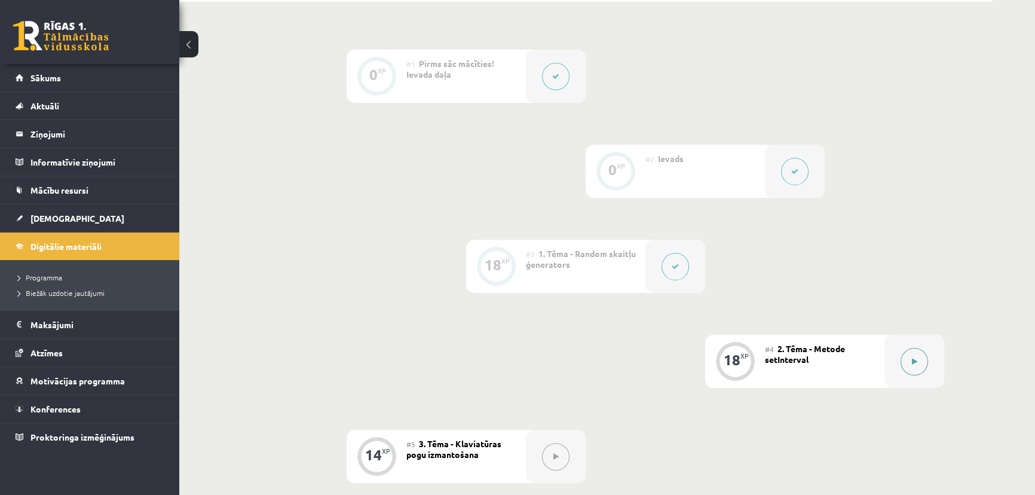
click at [916, 358] on icon at bounding box center [914, 361] width 5 height 7
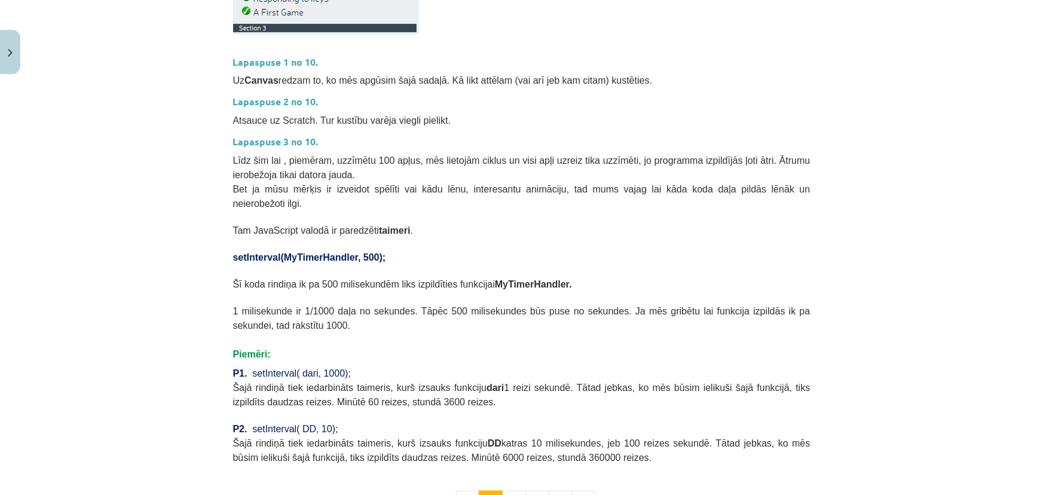
scroll to position [366, 0]
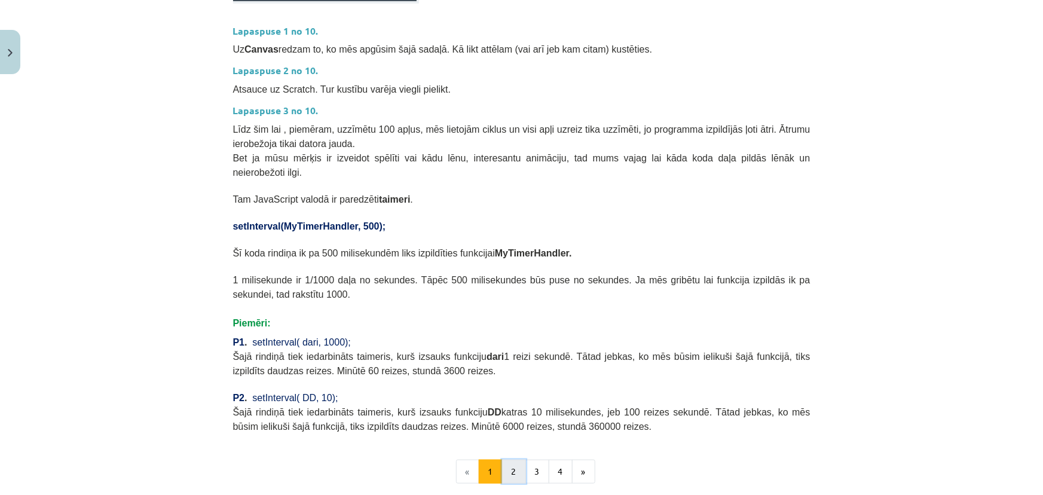
click at [506, 460] on button "2" at bounding box center [514, 472] width 24 height 24
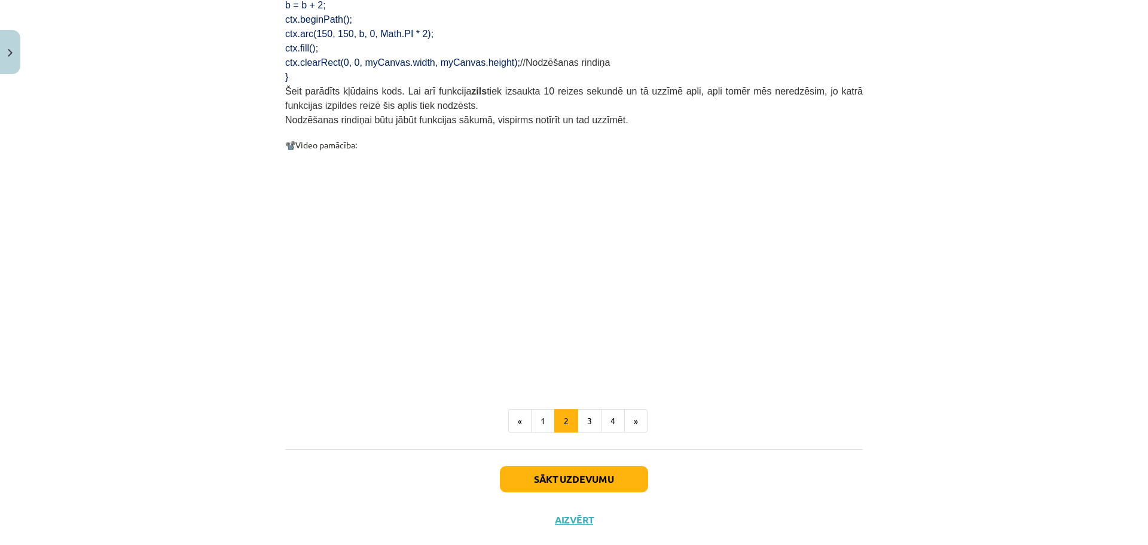
scroll to position [1115, 0]
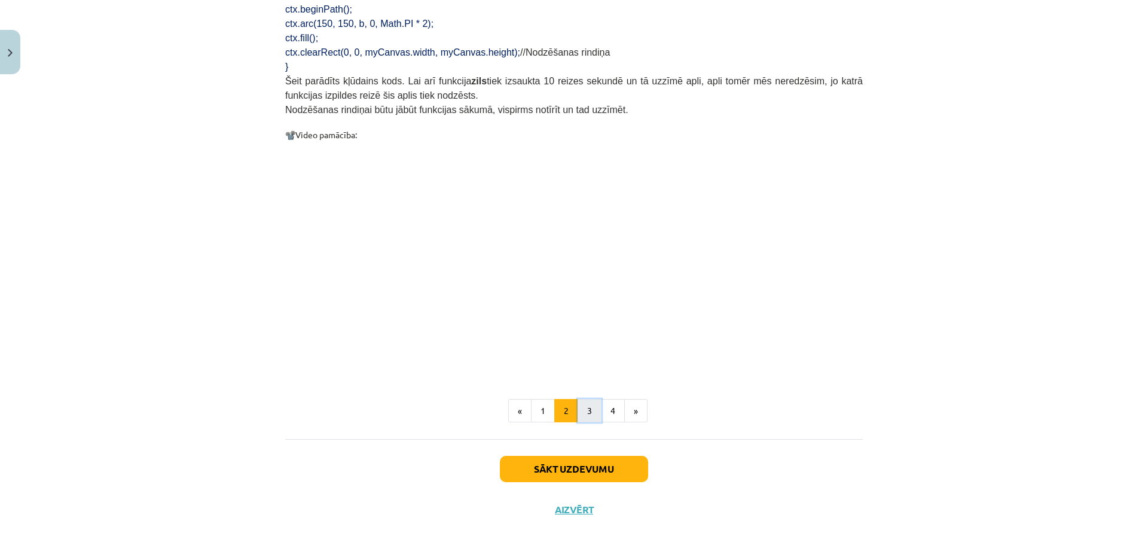
click at [584, 399] on button "3" at bounding box center [589, 411] width 24 height 24
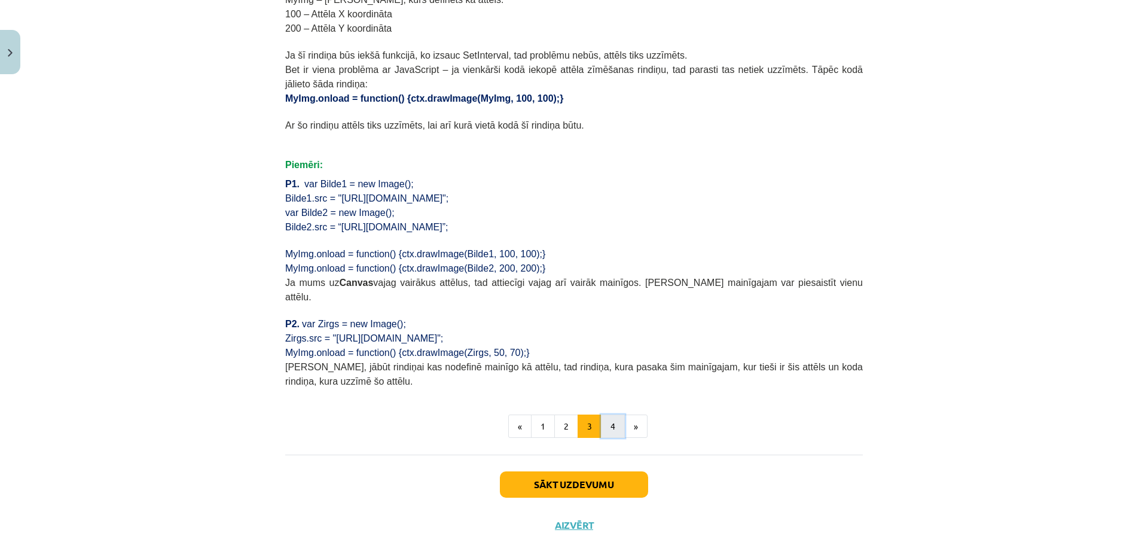
click at [611, 414] on button "4" at bounding box center [613, 426] width 24 height 24
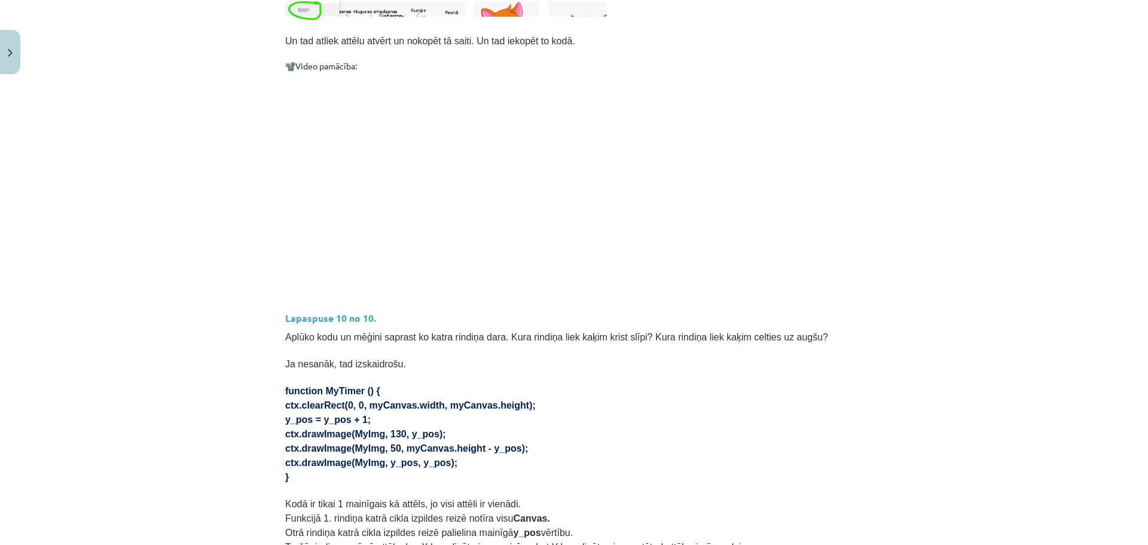
scroll to position [699, 0]
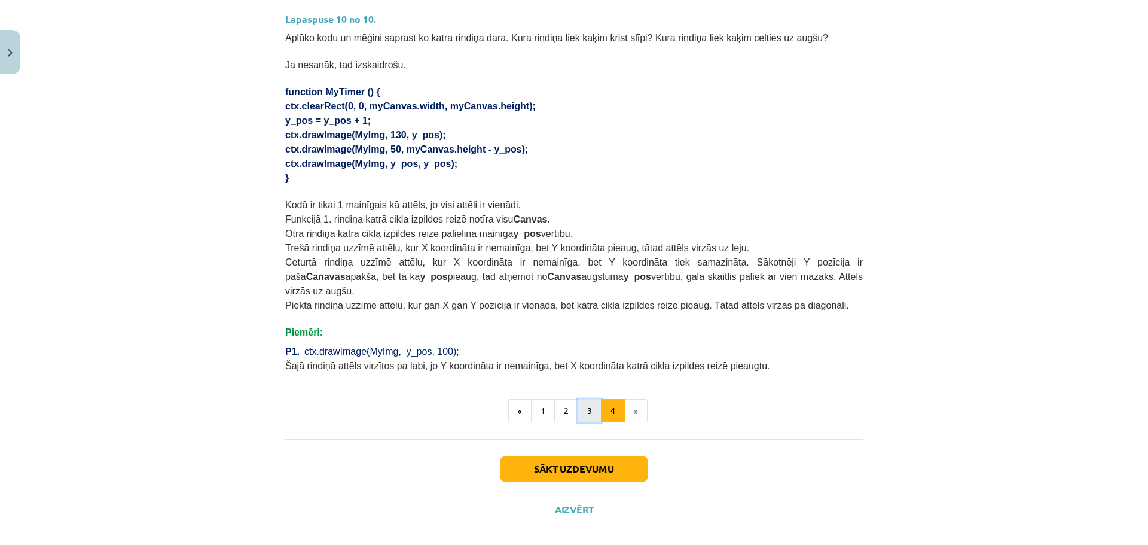
click at [591, 399] on button "3" at bounding box center [589, 411] width 24 height 24
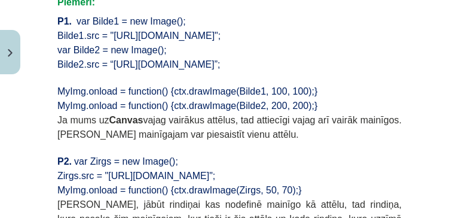
scroll to position [1085, 0]
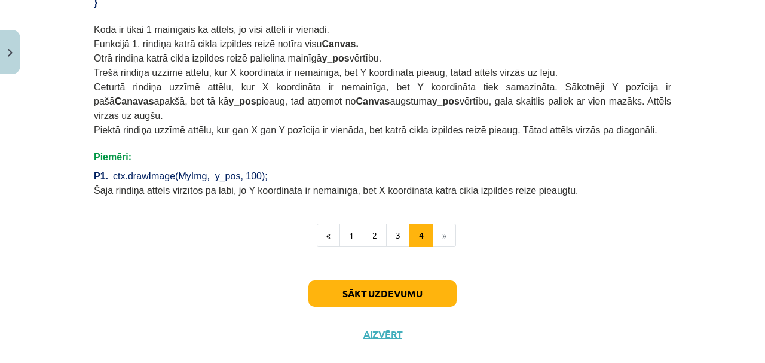
scroll to position [880, 0]
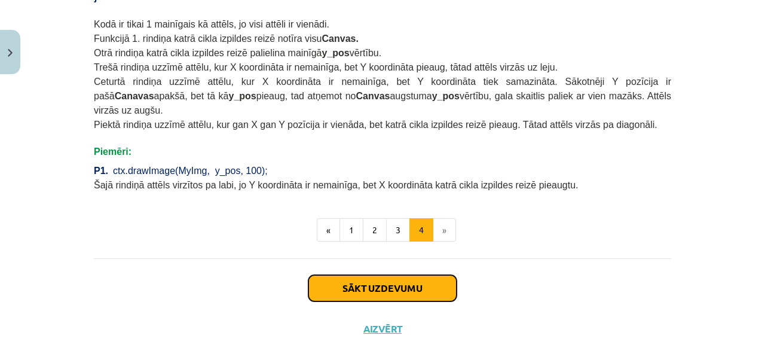
click at [421, 275] on button "Sākt uzdevumu" at bounding box center [382, 288] width 148 height 26
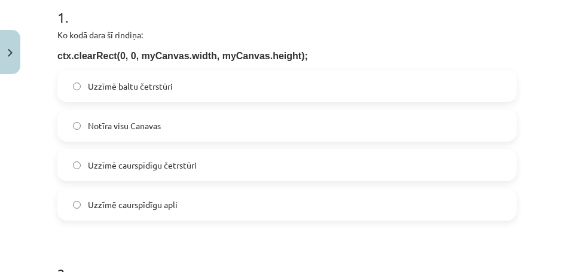
scroll to position [250, 0]
click at [267, 130] on label "Notīra visu Canavas" at bounding box center [287, 125] width 457 height 30
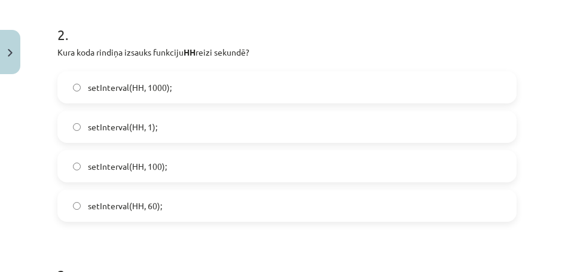
scroll to position [490, 0]
click at [177, 91] on label "setInterval(HH, 1000);" at bounding box center [287, 87] width 457 height 30
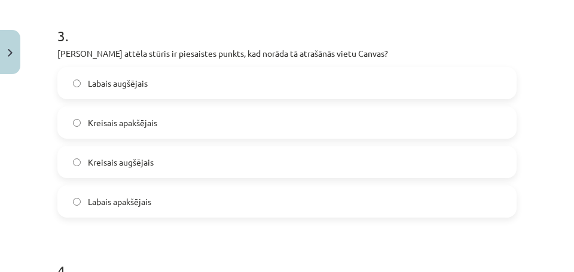
scroll to position [729, 0]
click at [213, 162] on label "Kreisais augšējais" at bounding box center [287, 161] width 457 height 30
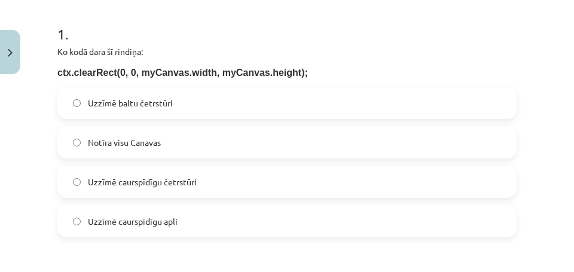
scroll to position [161, 0]
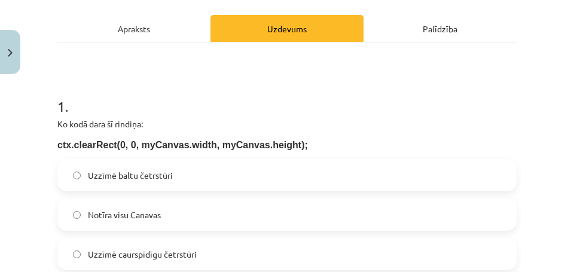
click at [139, 36] on div "Apraksts" at bounding box center [133, 28] width 153 height 27
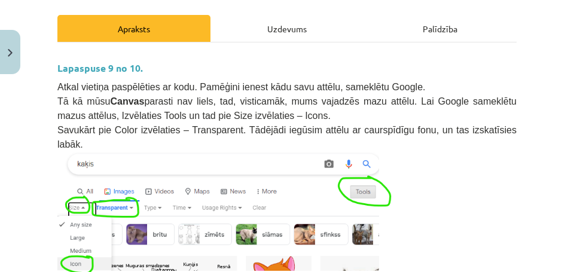
scroll to position [120, 0]
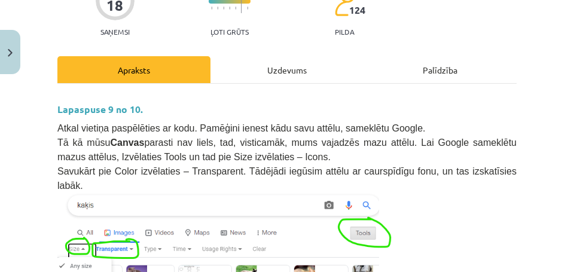
click at [239, 75] on div "Uzdevums" at bounding box center [286, 69] width 153 height 27
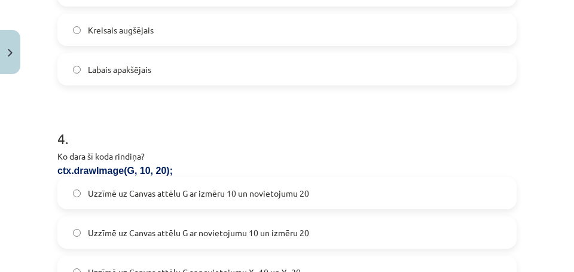
scroll to position [956, 0]
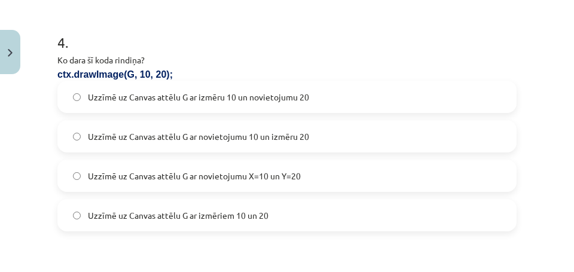
click at [329, 209] on label "Uzzīmē uz Canvas attēlu G ar izmēriem 10 un 20" at bounding box center [287, 215] width 457 height 30
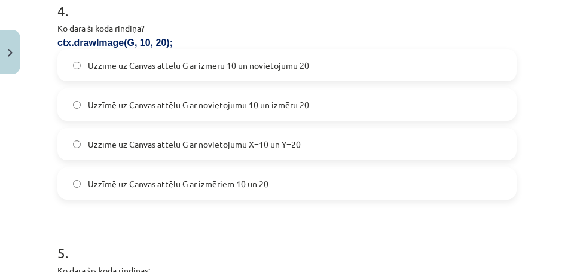
scroll to position [986, 0]
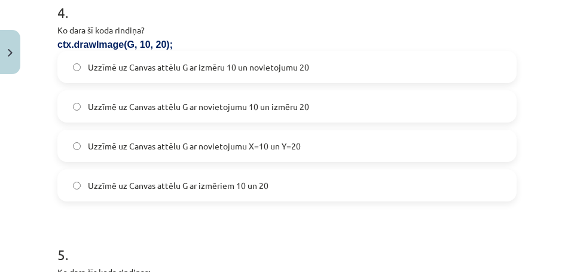
click at [330, 145] on label "Uzzīmē uz Canvas attēlu G ar novietojumu X=10 un Y=20" at bounding box center [287, 146] width 457 height 30
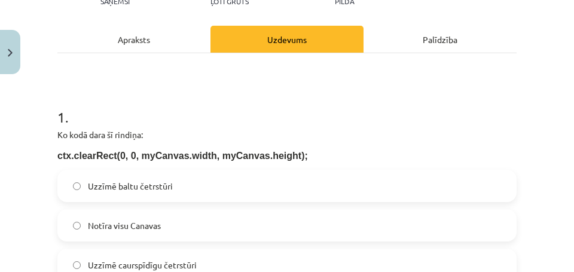
scroll to position [149, 0]
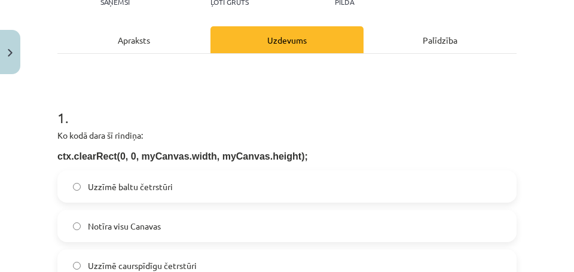
drag, startPoint x: 175, startPoint y: 45, endPoint x: 177, endPoint y: 38, distance: 6.8
click at [177, 38] on div "Apraksts" at bounding box center [133, 39] width 153 height 27
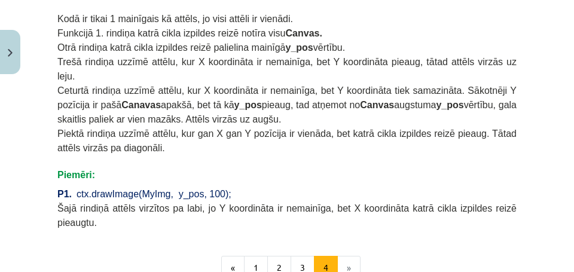
scroll to position [1014, 0]
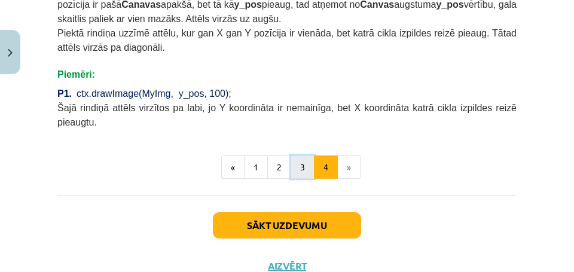
click at [304, 155] on button "3" at bounding box center [303, 167] width 24 height 24
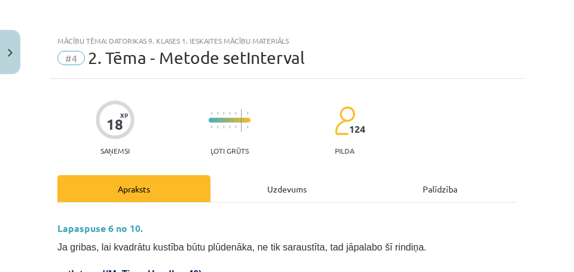
scroll to position [0, 0]
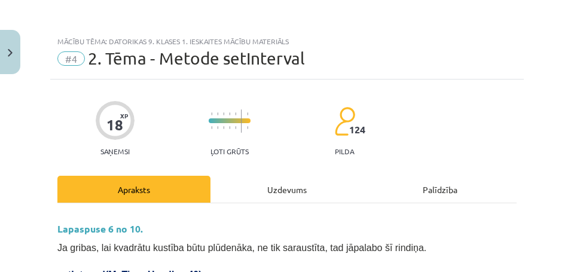
click at [298, 188] on div "Uzdevums" at bounding box center [286, 189] width 153 height 27
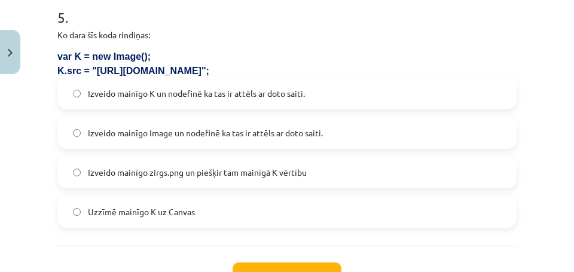
scroll to position [1196, 0]
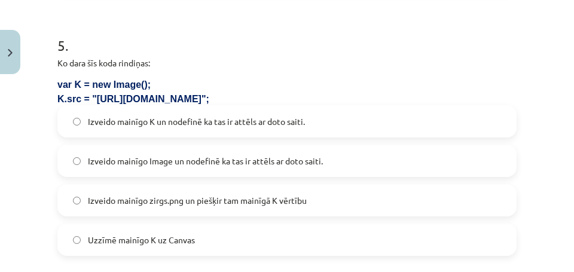
click at [200, 235] on label "Uzzīmē mainīgo K uz Canvas" at bounding box center [287, 240] width 457 height 30
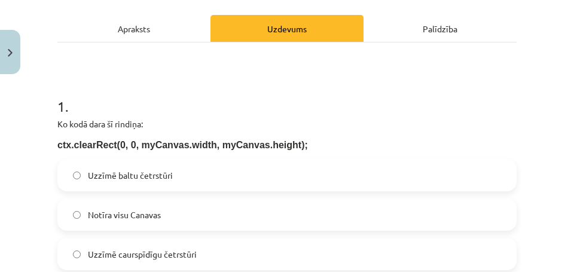
scroll to position [0, 0]
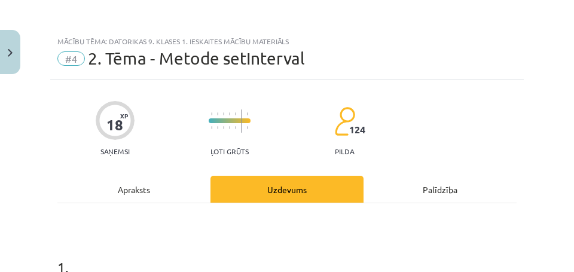
click at [172, 191] on div "Apraksts" at bounding box center [133, 189] width 153 height 27
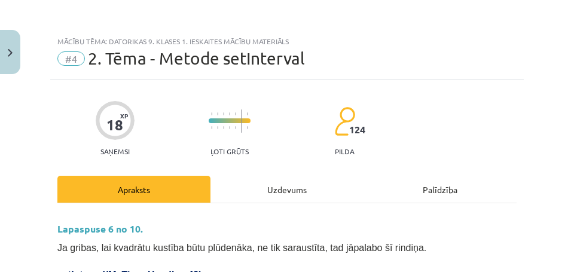
click at [250, 185] on div "Uzdevums" at bounding box center [286, 189] width 153 height 27
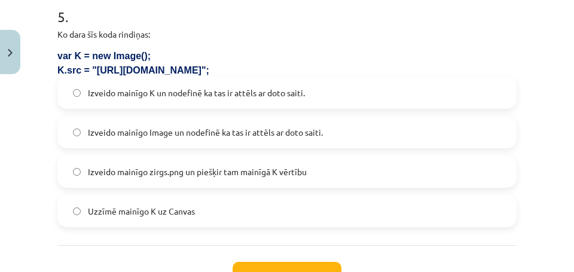
scroll to position [1225, 0]
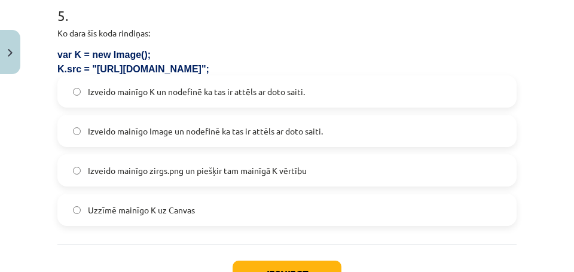
click at [216, 132] on span "Izveido mainīgo Image un nodefinē ka tas ir attēls ar doto saiti." at bounding box center [205, 131] width 235 height 13
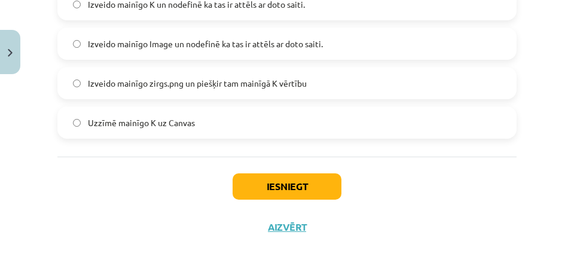
scroll to position [1317, 0]
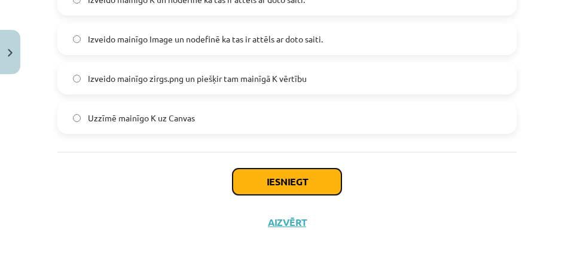
click at [289, 179] on button "Iesniegt" at bounding box center [287, 182] width 109 height 26
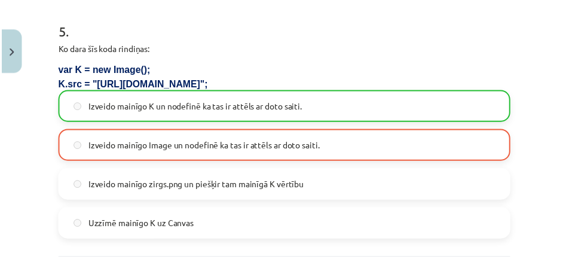
scroll to position [1356, 0]
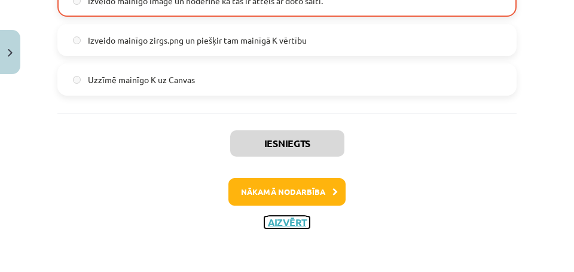
click at [285, 225] on button "Aizvērt" at bounding box center [286, 222] width 45 height 12
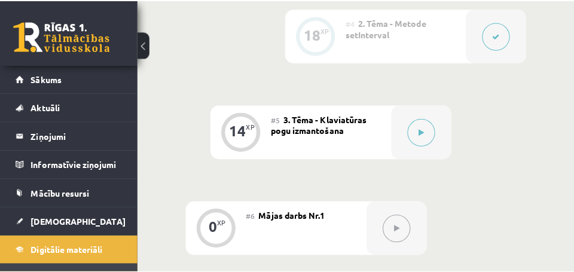
scroll to position [766, 0]
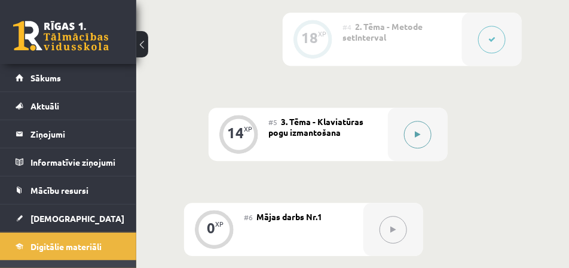
click at [426, 141] on button at bounding box center [417, 134] width 27 height 27
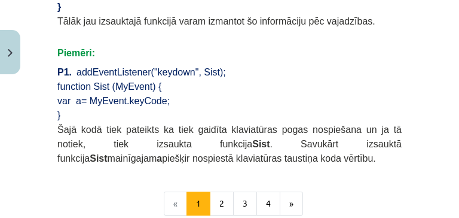
scroll to position [932, 0]
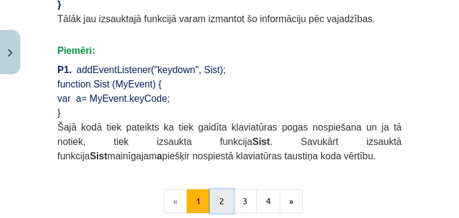
click at [224, 189] on button "2" at bounding box center [222, 201] width 24 height 24
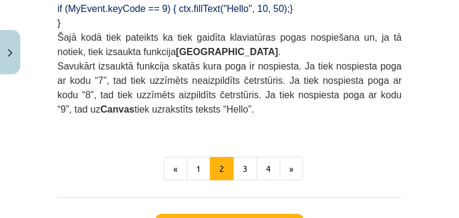
scroll to position [998, 0]
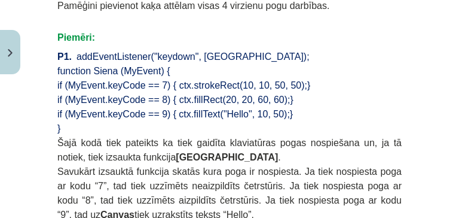
click at [356, 48] on p "P1. addEventListener("keydown", [GEOGRAPHIC_DATA]);" at bounding box center [229, 55] width 344 height 14
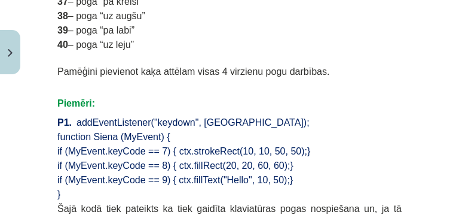
scroll to position [932, 0]
